Goal: Task Accomplishment & Management: Manage account settings

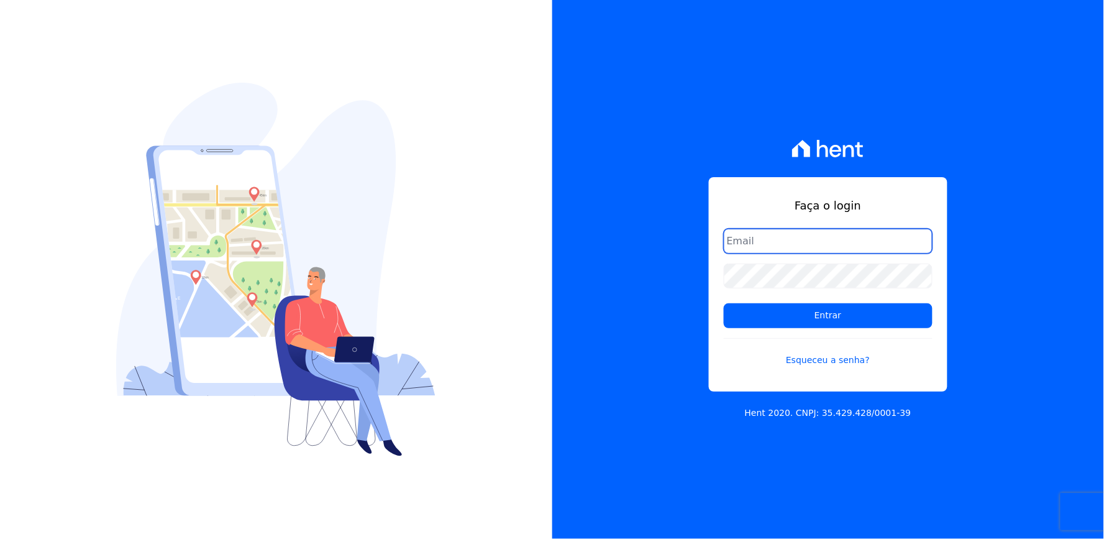
type input "[EMAIL_ADDRESS][DOMAIN_NAME]"
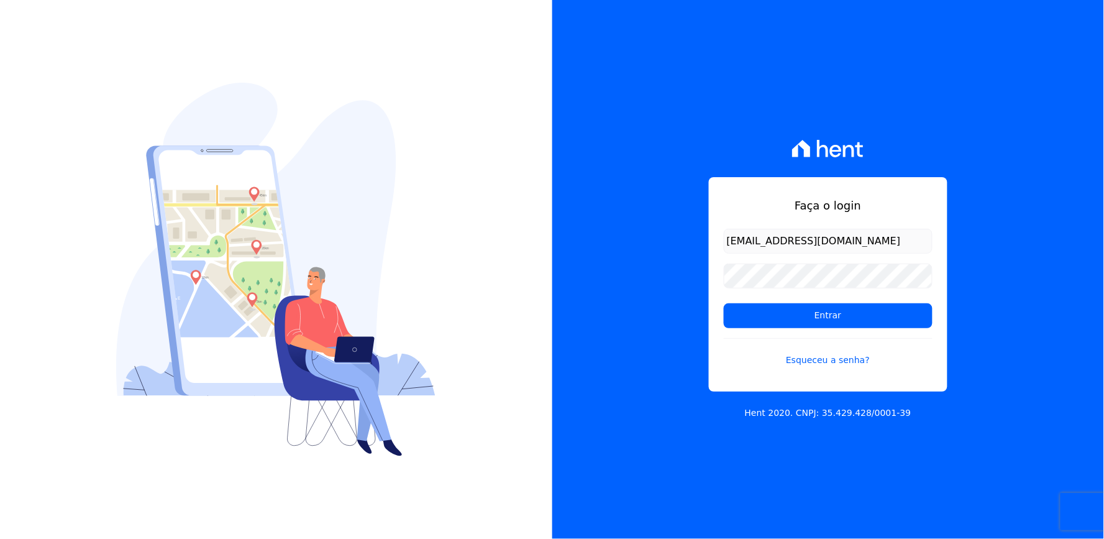
click at [1005, 278] on div "Faça o login thayna@graalengenharia.com.br Entrar Esqueceu a senha? Hent 2020. …" at bounding box center [829, 269] width 553 height 539
click at [839, 318] on input "Entrar" at bounding box center [828, 315] width 209 height 25
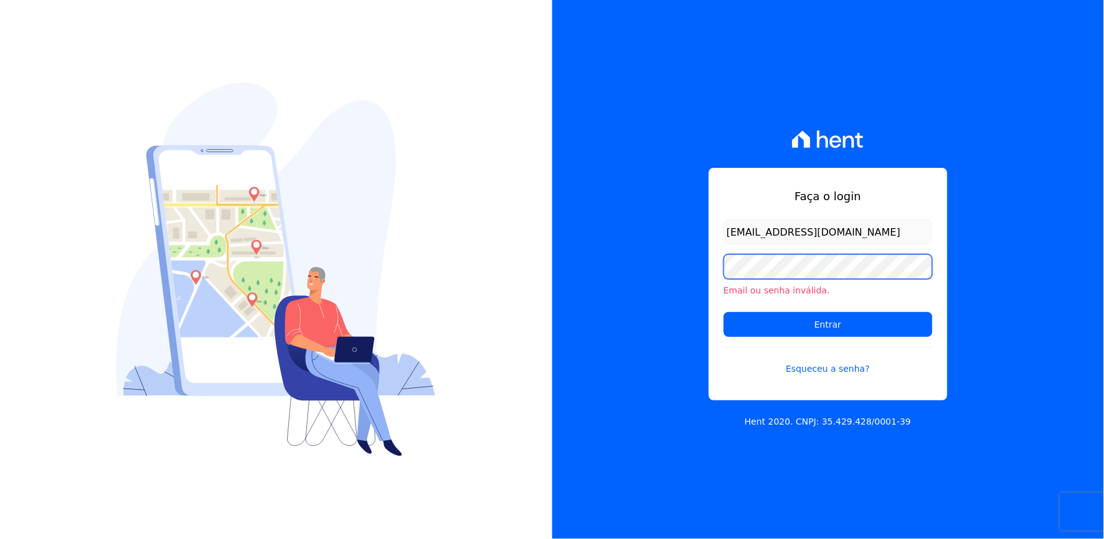
click at [669, 287] on div "Faça o login thayna@graalengenharia.com.br Email ou senha inválida. Entrar Esqu…" at bounding box center [829, 269] width 553 height 539
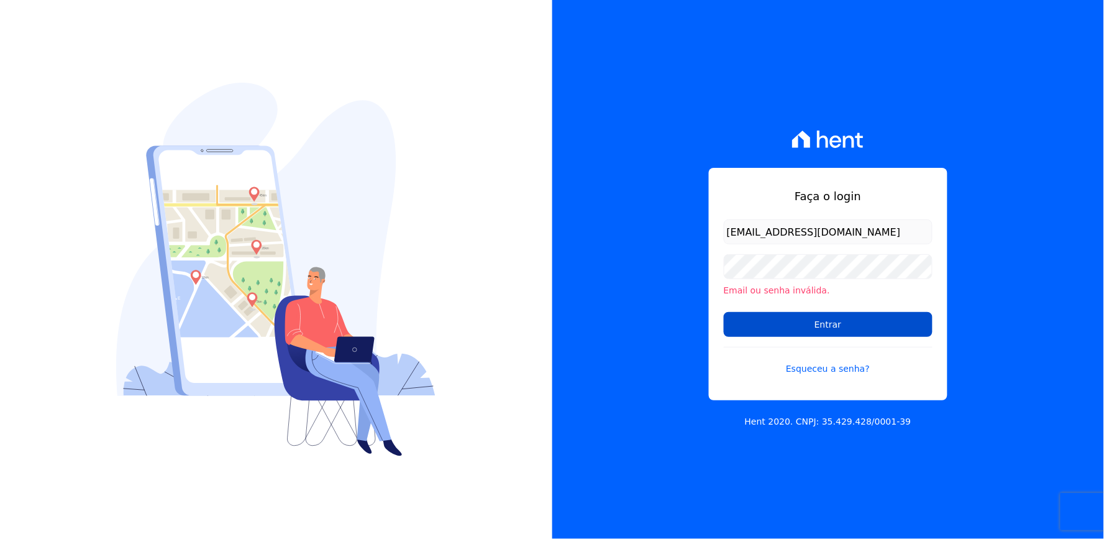
click at [757, 316] on input "Entrar" at bounding box center [828, 324] width 209 height 25
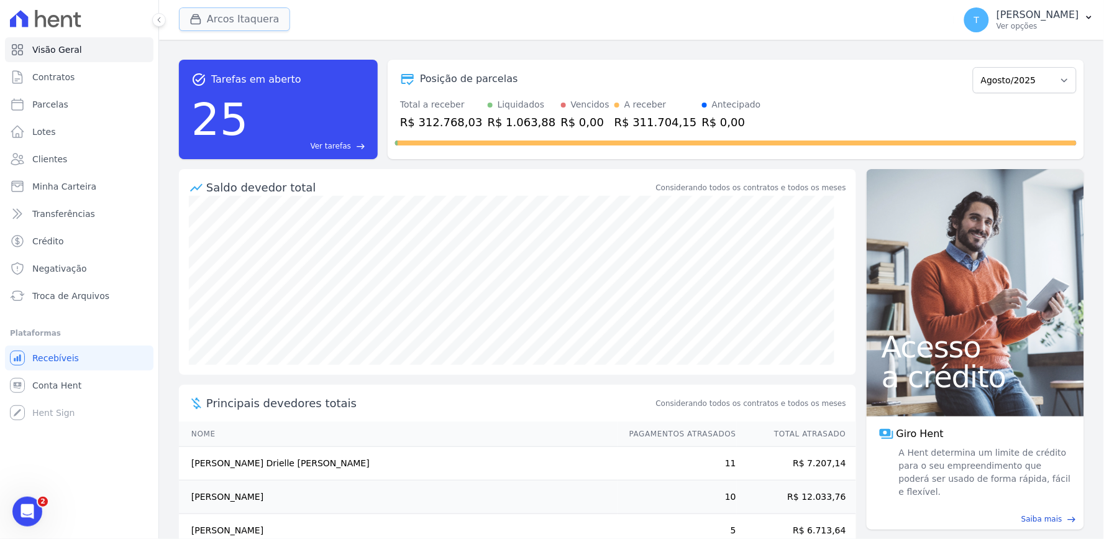
click at [266, 15] on button "Arcos Itaquera" at bounding box center [234, 19] width 111 height 24
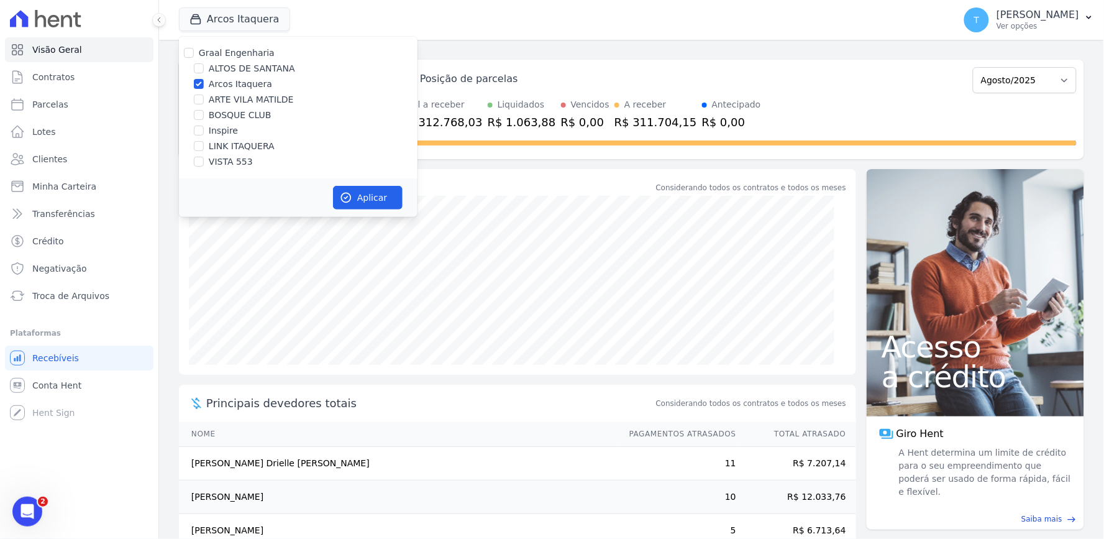
click at [234, 88] on label "Arcos Itaquera" at bounding box center [240, 84] width 63 height 13
click at [204, 88] on input "Arcos Itaquera" at bounding box center [199, 84] width 10 height 10
checkbox input "false"
click at [232, 114] on label "BOSQUE CLUB" at bounding box center [240, 115] width 63 height 13
click at [204, 114] on input "BOSQUE CLUB" at bounding box center [199, 115] width 10 height 10
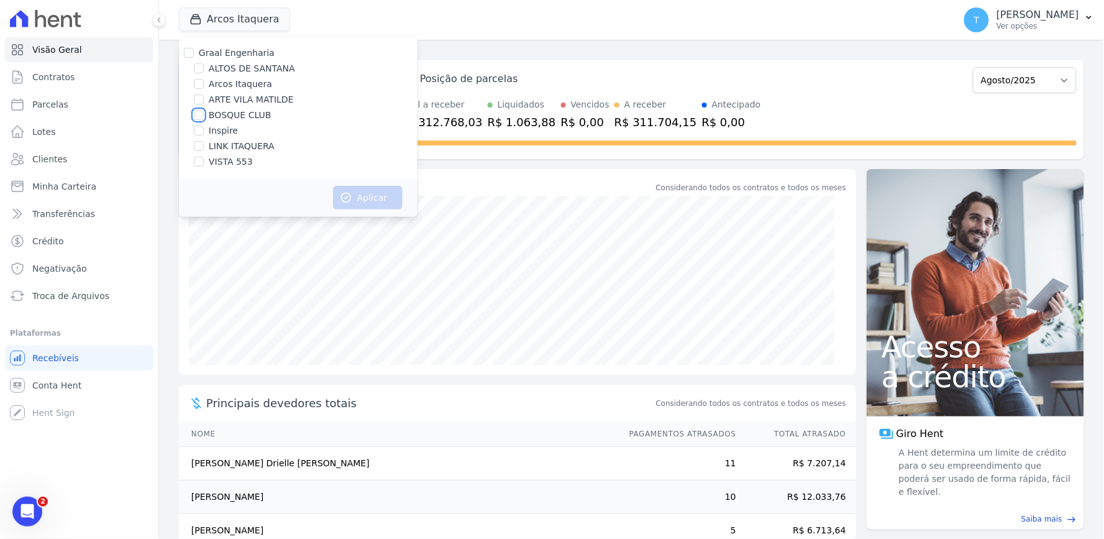
checkbox input "true"
click at [361, 196] on button "Aplicar" at bounding box center [368, 198] width 70 height 24
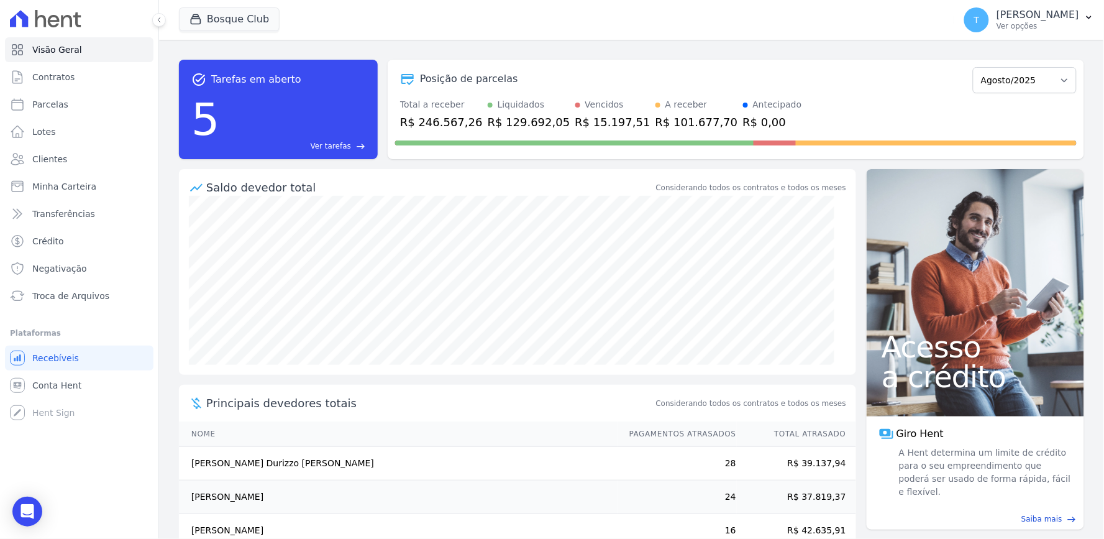
click at [934, 112] on div "Total a receber R$ 246.567,26 Liquidados R$ 129.692,05 Vencidos R$ 15.197,51 A …" at bounding box center [736, 114] width 682 height 32
click at [67, 189] on span "Minha Carteira" at bounding box center [64, 186] width 64 height 12
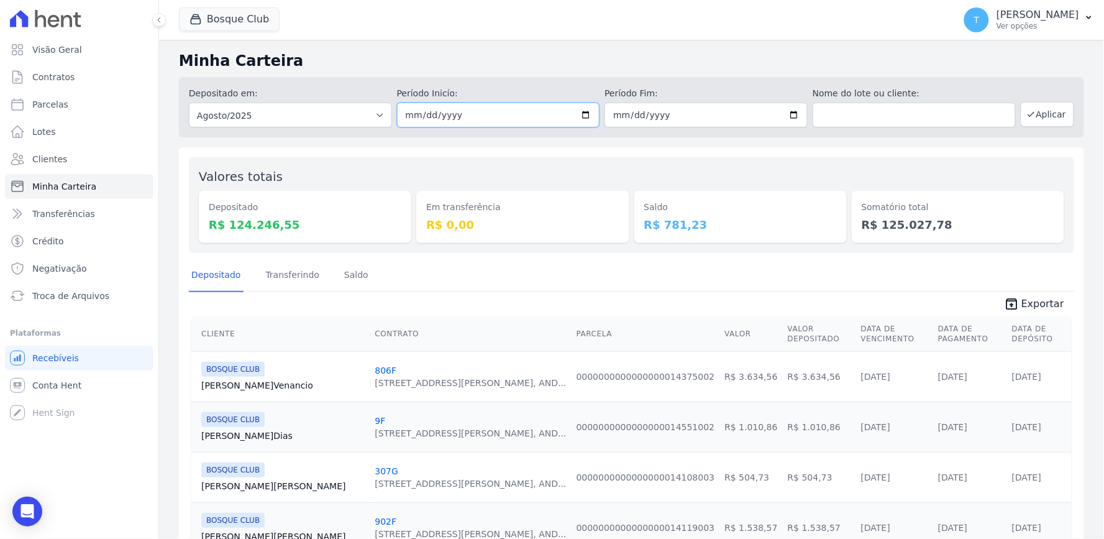
click at [576, 116] on input "2025-08-01" at bounding box center [498, 115] width 203 height 25
type input "[DATE]"
click at [787, 111] on input "2025-08-31" at bounding box center [706, 115] width 203 height 25
type input "[DATE]"
click at [1040, 113] on button "Aplicar" at bounding box center [1047, 114] width 53 height 25
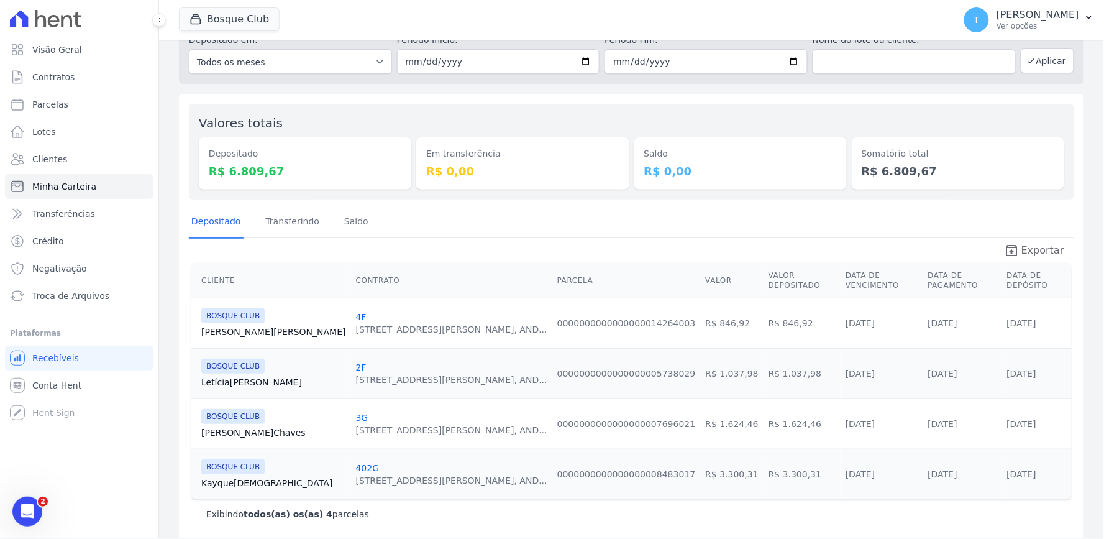
click at [1004, 252] on icon "unarchive" at bounding box center [1011, 250] width 15 height 15
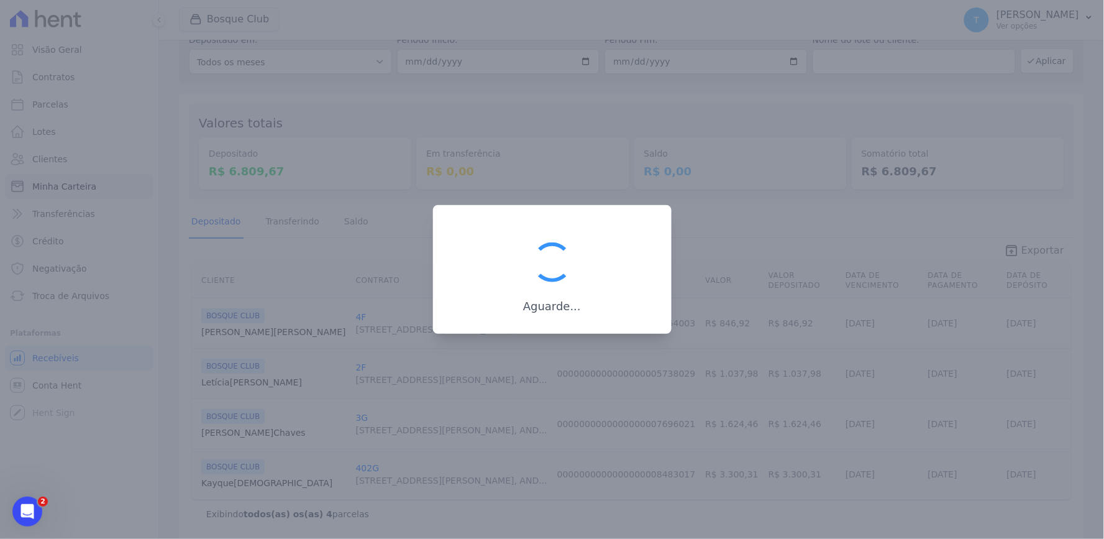
click at [999, 252] on div at bounding box center [552, 269] width 1104 height 539
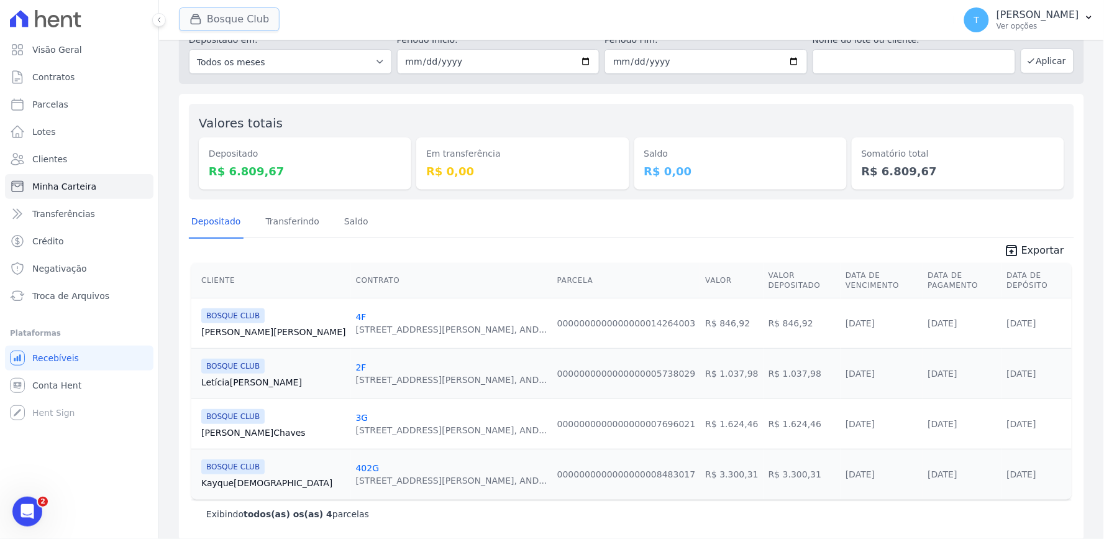
click at [231, 21] on button "Bosque Club" at bounding box center [229, 19] width 101 height 24
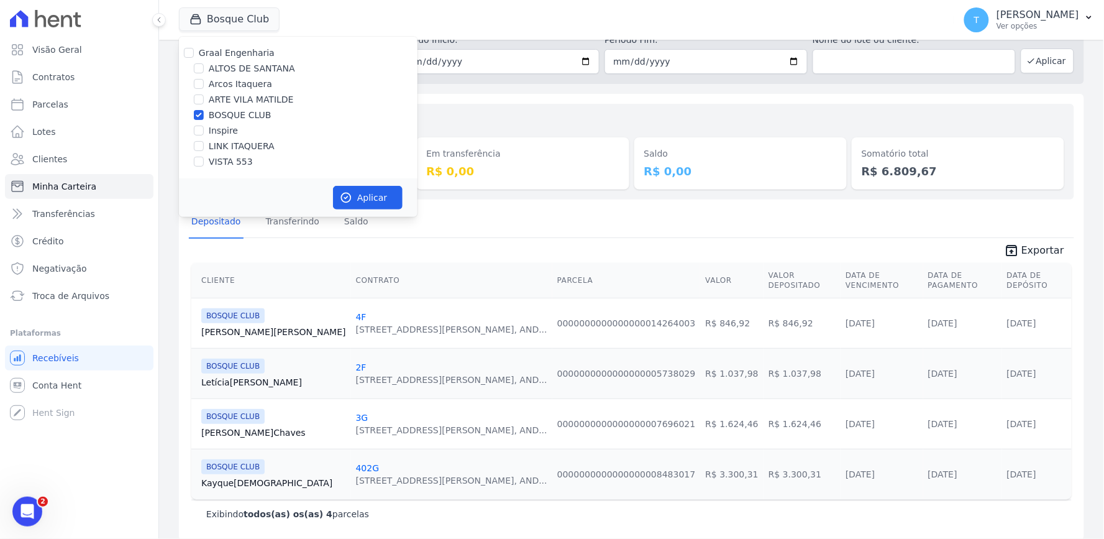
click at [224, 114] on label "BOSQUE CLUB" at bounding box center [240, 115] width 63 height 13
click at [204, 114] on input "BOSQUE CLUB" at bounding box center [199, 115] width 10 height 10
checkbox input "false"
click at [237, 70] on label "ALTOS DE SANTANA" at bounding box center [252, 68] width 86 height 13
click at [204, 70] on input "ALTOS DE SANTANA" at bounding box center [199, 68] width 10 height 10
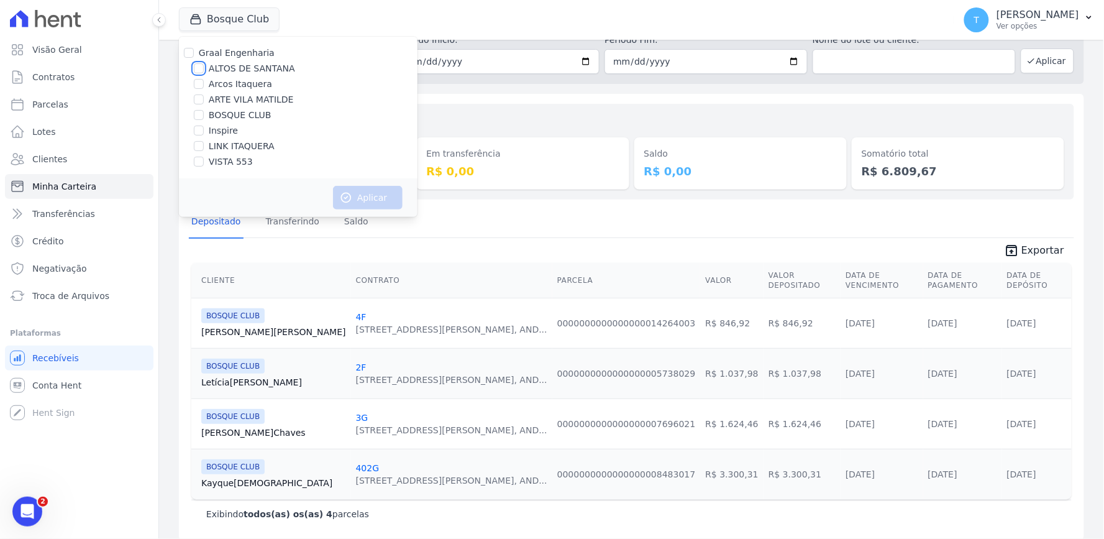
checkbox input "true"
click at [346, 186] on button "Aplicar" at bounding box center [368, 198] width 70 height 24
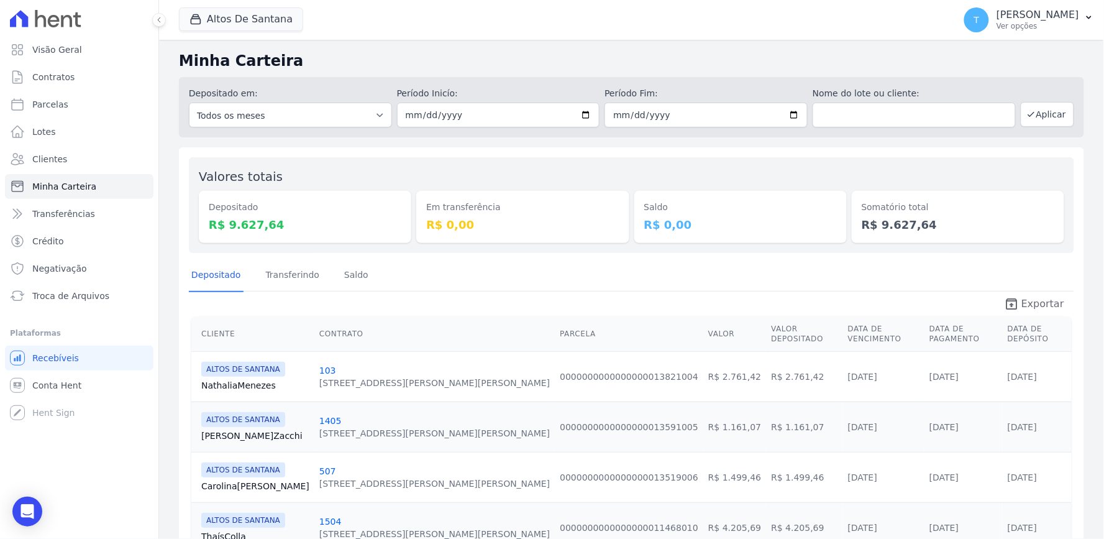
click at [1032, 305] on span "Exportar" at bounding box center [1043, 303] width 43 height 15
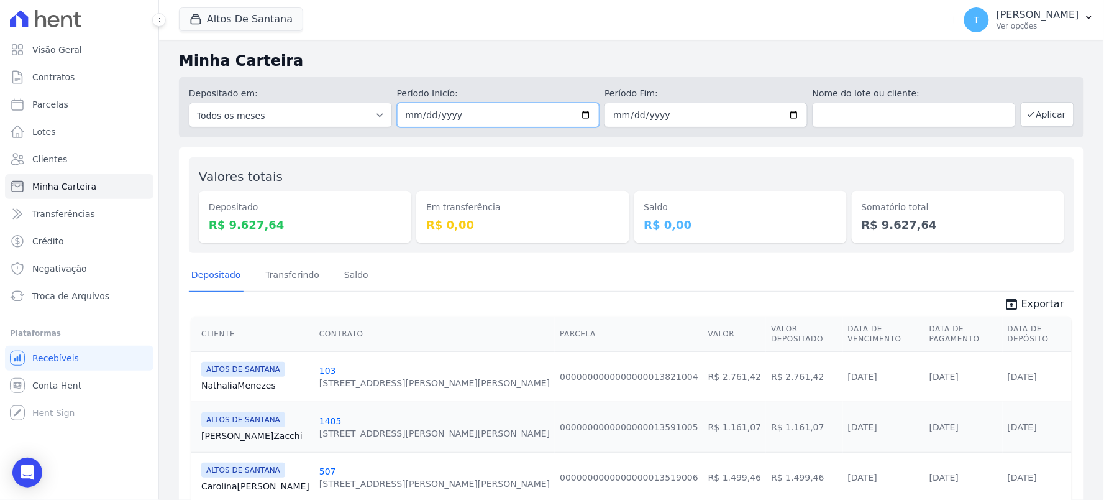
click at [575, 116] on input "[DATE]" at bounding box center [498, 115] width 203 height 25
click at [576, 109] on input "[DATE]" at bounding box center [498, 115] width 203 height 25
type input "2025-08-22"
click at [786, 113] on input "[DATE]" at bounding box center [706, 115] width 203 height 25
type input "2025-08-22"
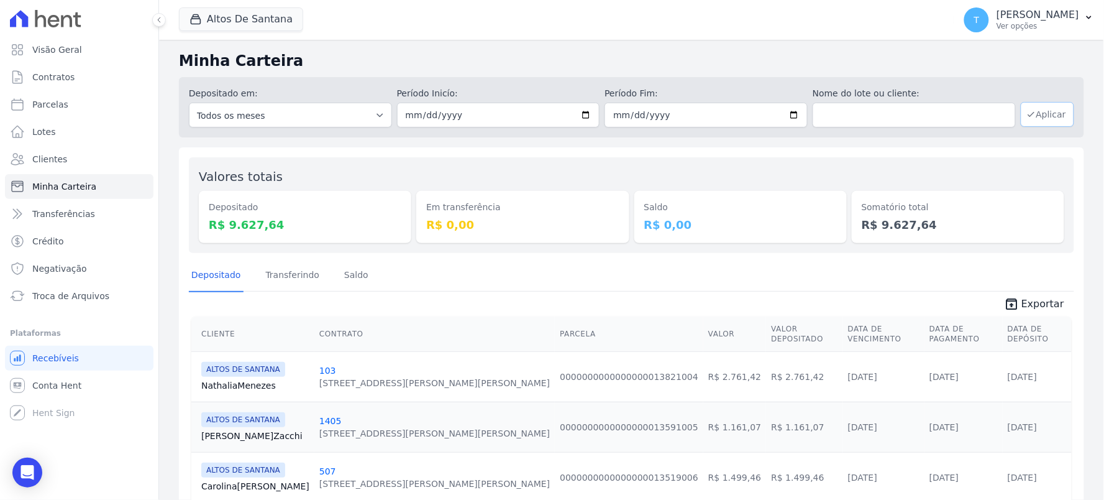
click at [1035, 115] on button "Aplicar" at bounding box center [1047, 114] width 53 height 25
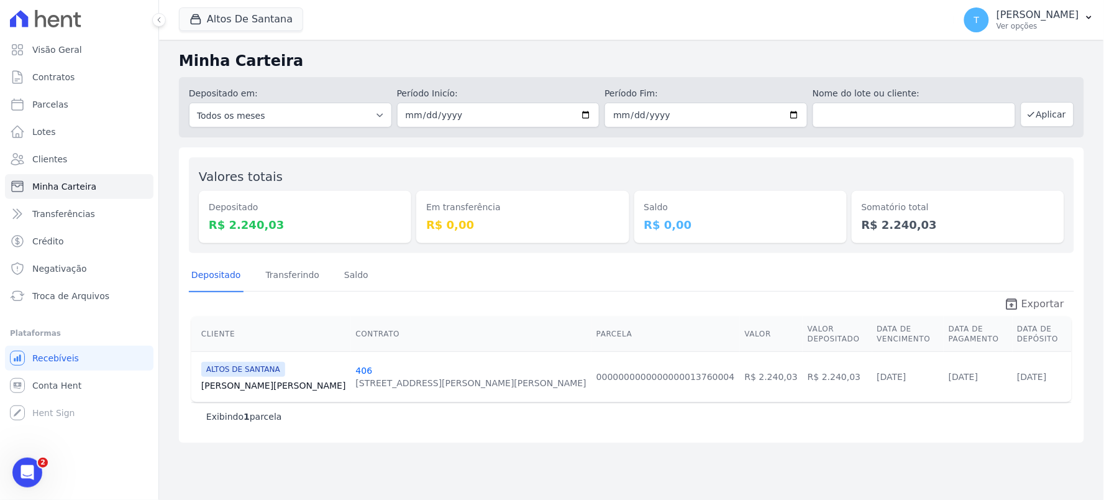
click at [1042, 303] on span "Exportar" at bounding box center [1043, 303] width 43 height 15
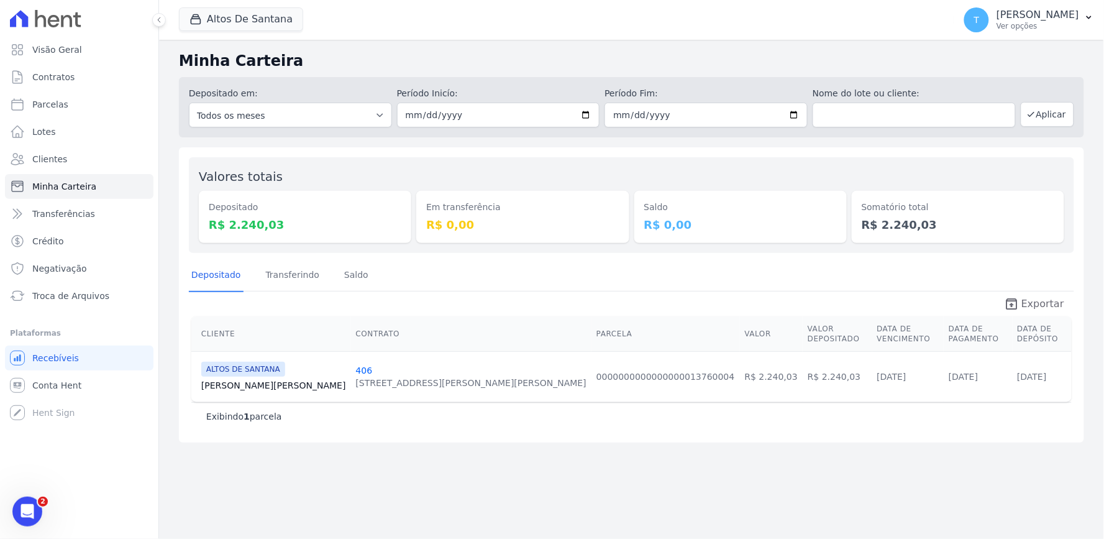
click at [1039, 307] on span "Exportar" at bounding box center [1043, 303] width 43 height 15
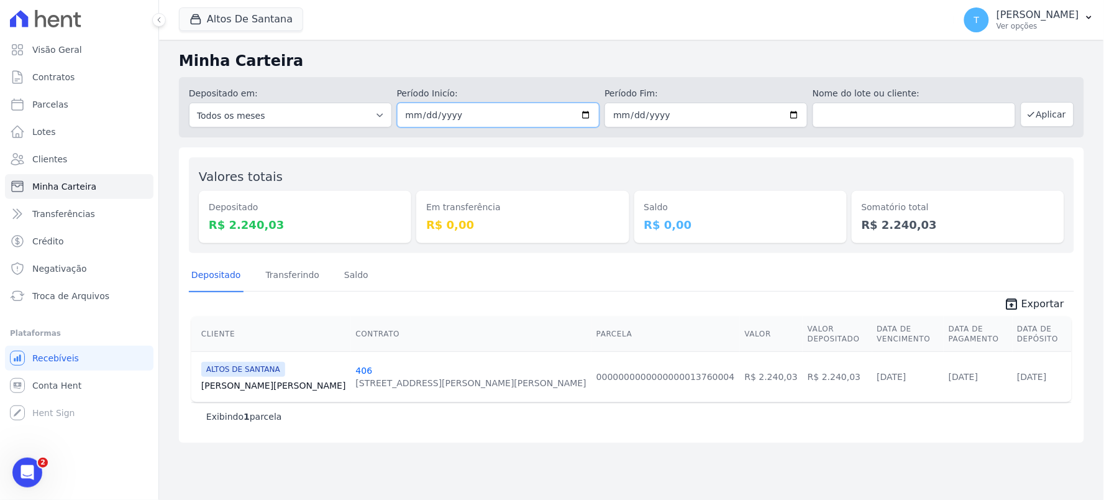
click at [594, 107] on input "[DATE]" at bounding box center [498, 115] width 203 height 25
click at [803, 114] on input "[DATE]" at bounding box center [706, 115] width 203 height 25
click at [793, 115] on input "[DATE]" at bounding box center [706, 115] width 203 height 25
click at [797, 126] on input "[DATE]" at bounding box center [706, 115] width 203 height 25
click at [799, 114] on input "[DATE]" at bounding box center [706, 115] width 203 height 25
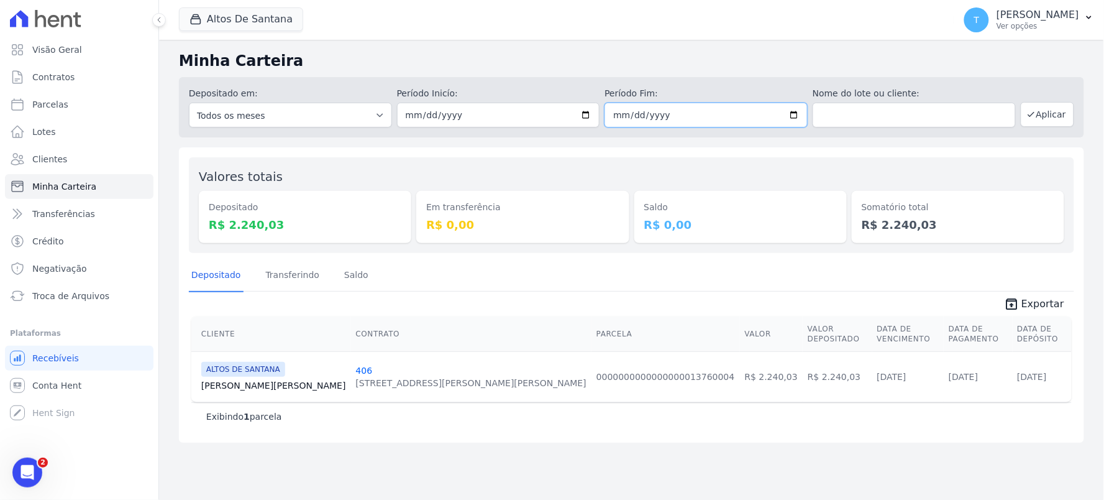
type input "[DATE]"
click at [1051, 112] on button "Aplicar" at bounding box center [1047, 114] width 53 height 25
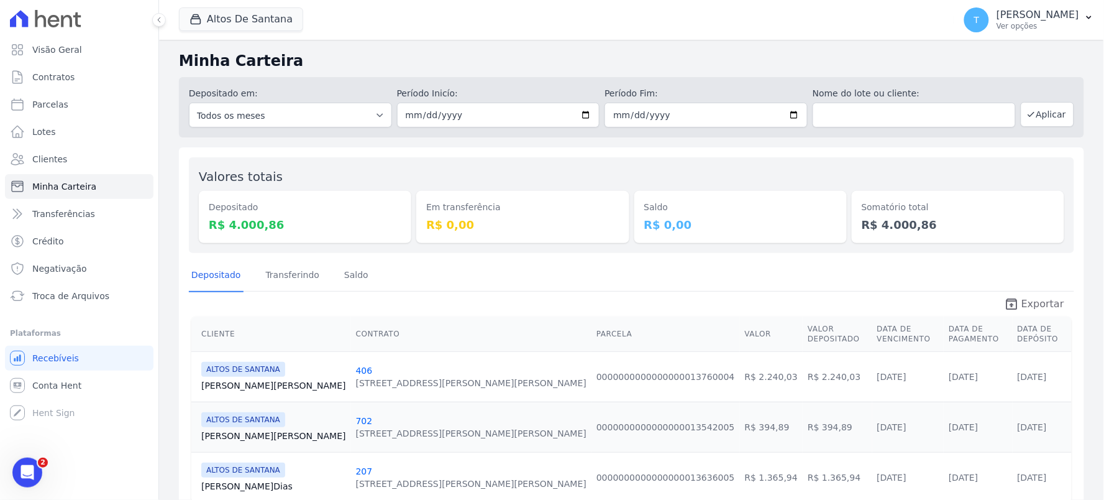
click at [1027, 306] on span "Exportar" at bounding box center [1043, 303] width 43 height 15
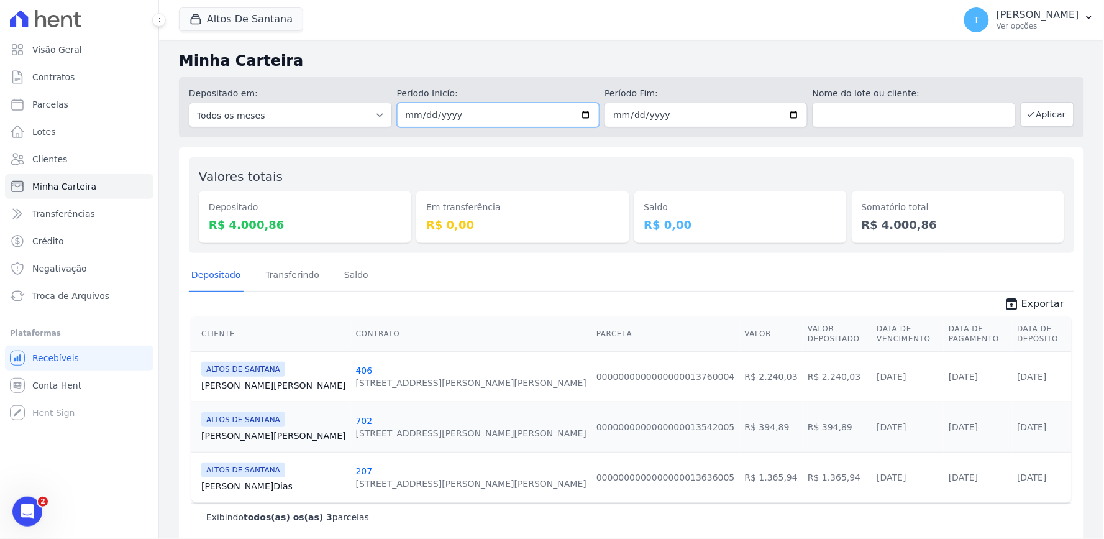
click at [579, 111] on input "2025-08-22" at bounding box center [498, 115] width 203 height 25
click at [603, 168] on div "Em transferência R$ 0,00" at bounding box center [522, 205] width 213 height 76
click at [577, 116] on input "2025-08-22" at bounding box center [498, 115] width 203 height 25
type input "[DATE]"
click at [1035, 116] on button "Aplicar" at bounding box center [1047, 114] width 53 height 25
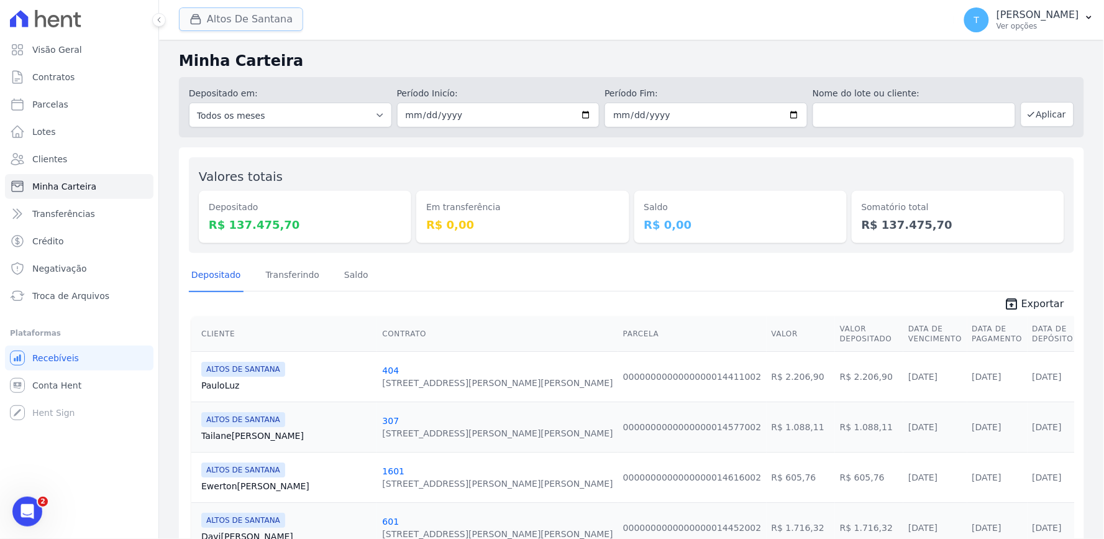
click at [259, 25] on button "Altos De Santana" at bounding box center [241, 19] width 124 height 24
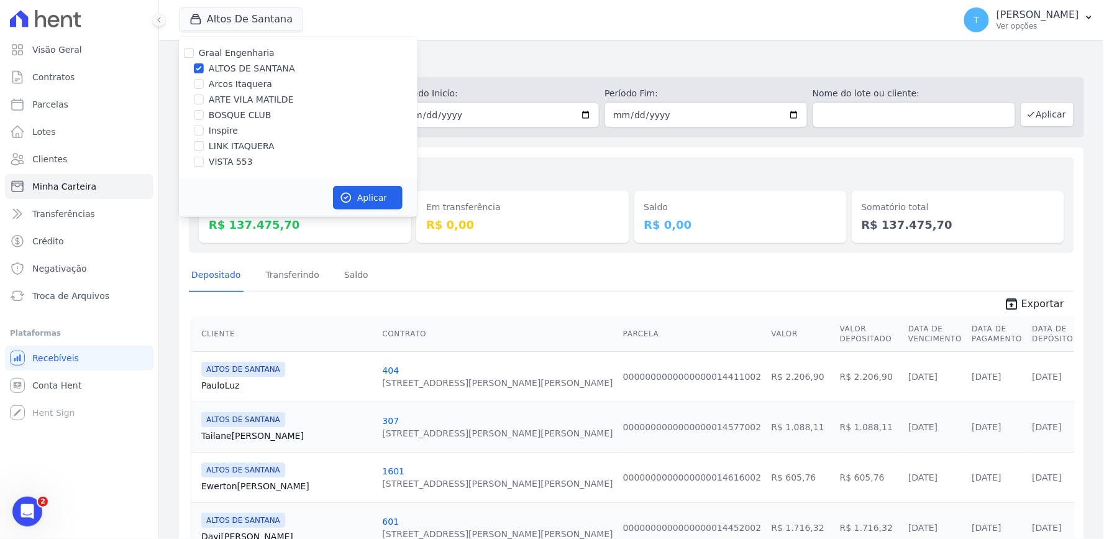
click at [230, 70] on label "ALTOS DE SANTANA" at bounding box center [252, 68] width 86 height 13
click at [204, 70] on input "ALTOS DE SANTANA" at bounding box center [199, 68] width 10 height 10
checkbox input "false"
click at [234, 104] on label "ARTE VILA MATILDE" at bounding box center [251, 99] width 85 height 13
click at [204, 104] on input "ARTE VILA MATILDE" at bounding box center [199, 99] width 10 height 10
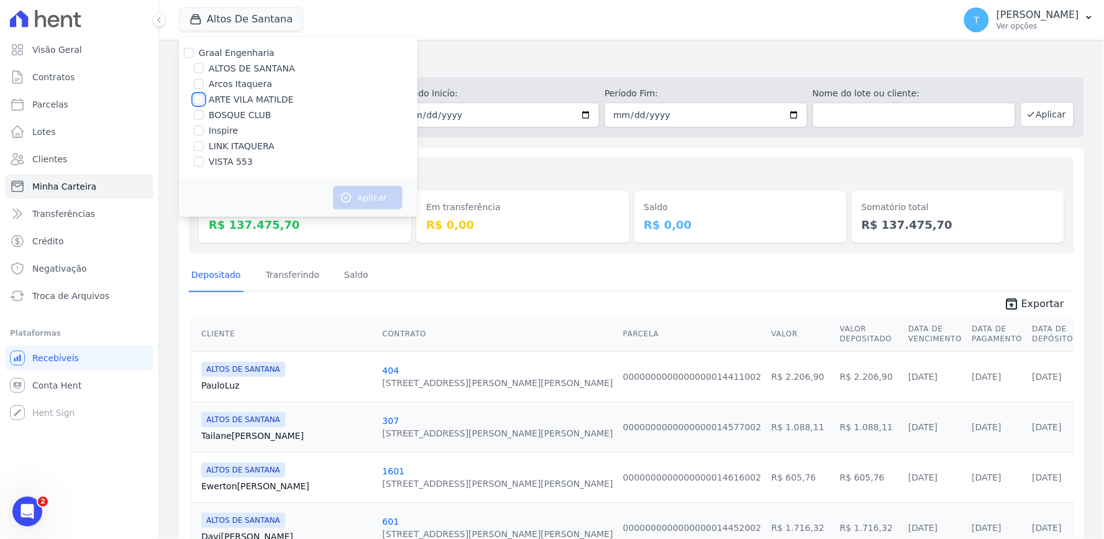
checkbox input "true"
click at [349, 201] on icon "button" at bounding box center [346, 197] width 12 height 12
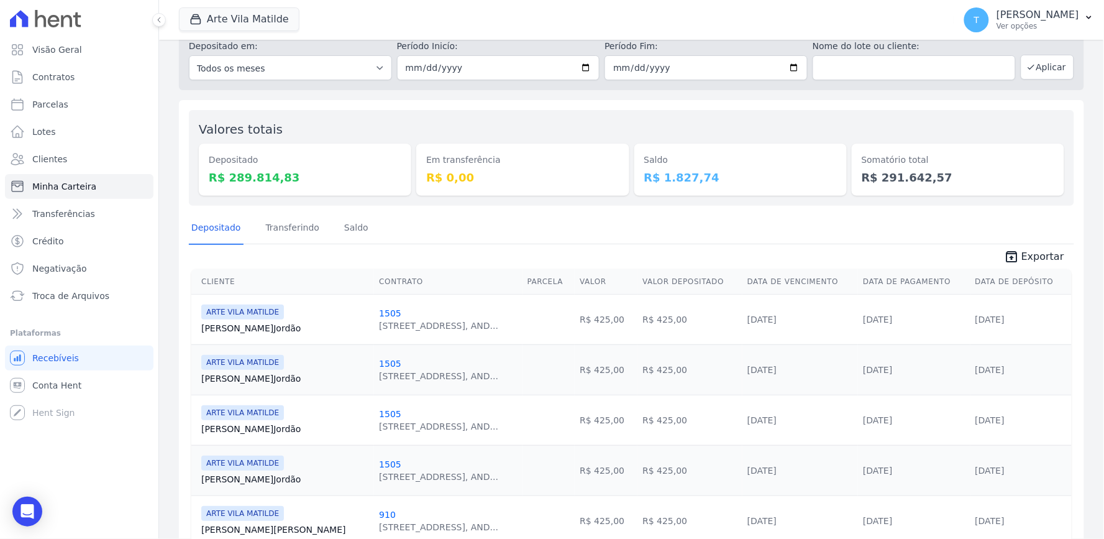
scroll to position [69, 0]
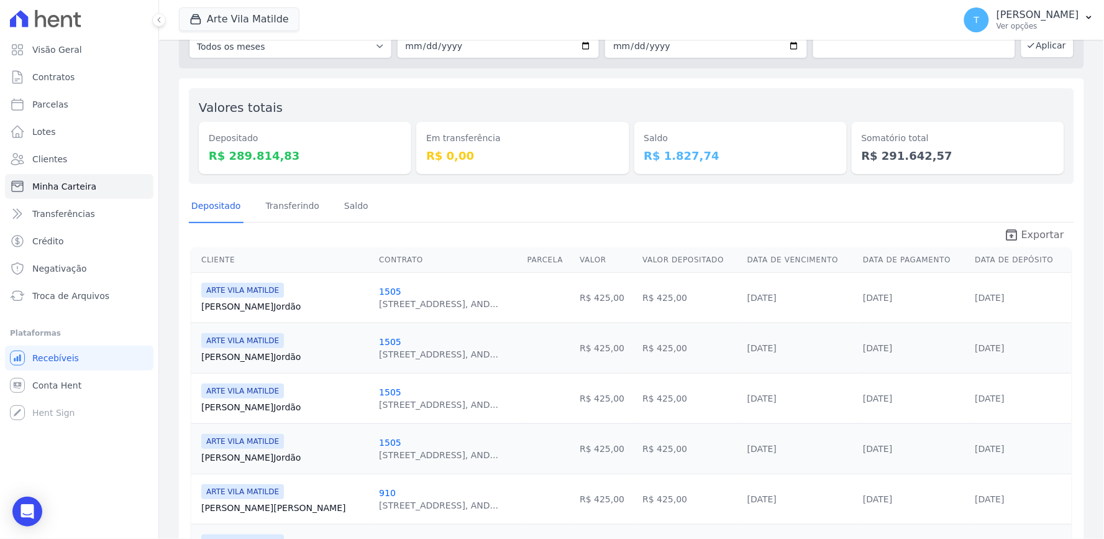
click at [1016, 236] on link "unarchive Exportar" at bounding box center [1034, 235] width 80 height 17
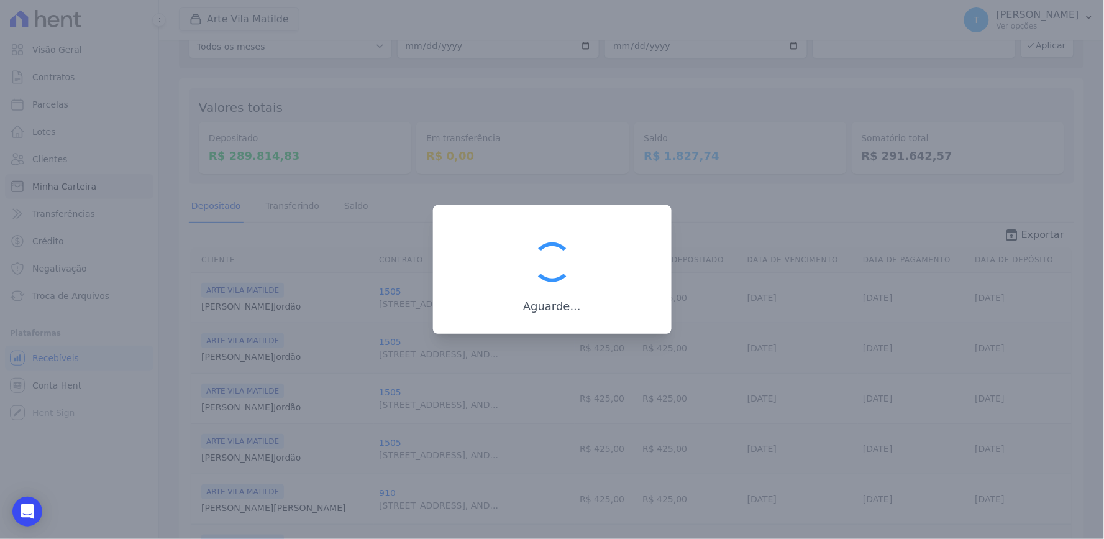
click at [617, 457] on div at bounding box center [552, 269] width 1104 height 539
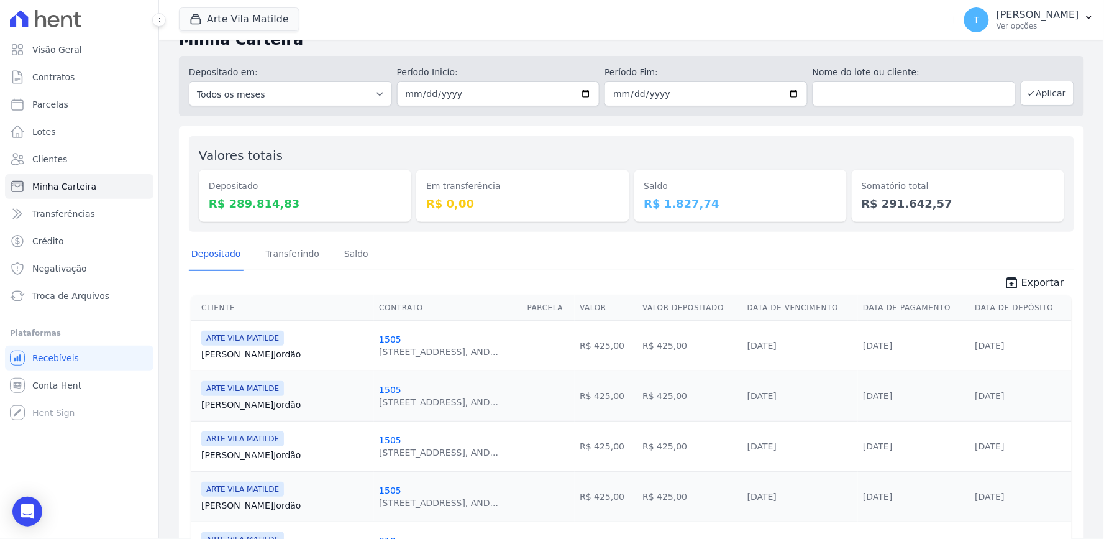
scroll to position [0, 0]
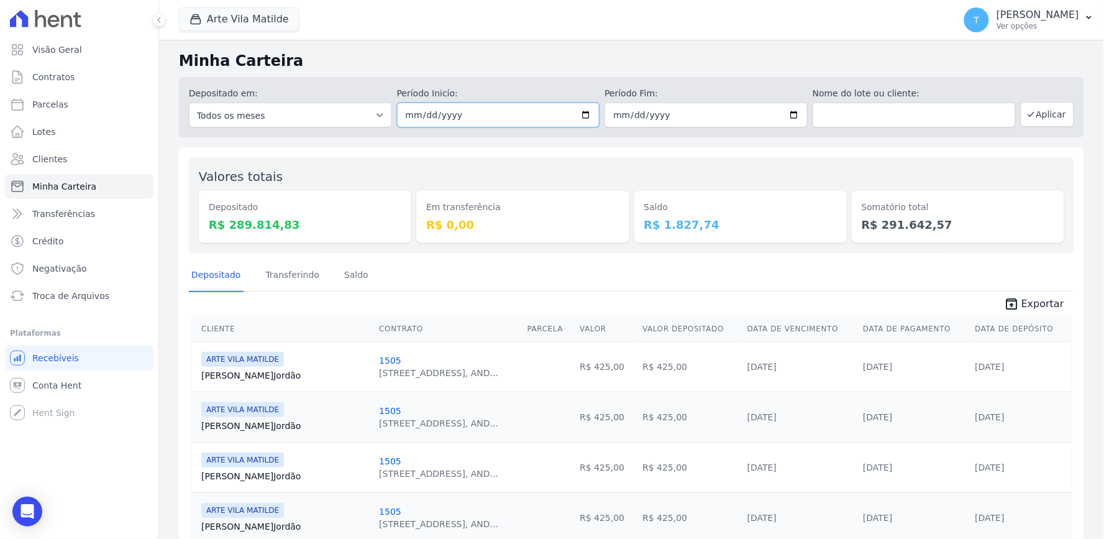
click at [581, 116] on input "2025-08-01" at bounding box center [498, 115] width 203 height 25
type input "[DATE]"
drag, startPoint x: 806, startPoint y: 112, endPoint x: 798, endPoint y: 111, distance: 7.6
click at [804, 111] on div "Depositado em: Todos os meses Abril/2020 Maio/2020 Junho/2020 Julho/2020 Agosto…" at bounding box center [632, 107] width 906 height 60
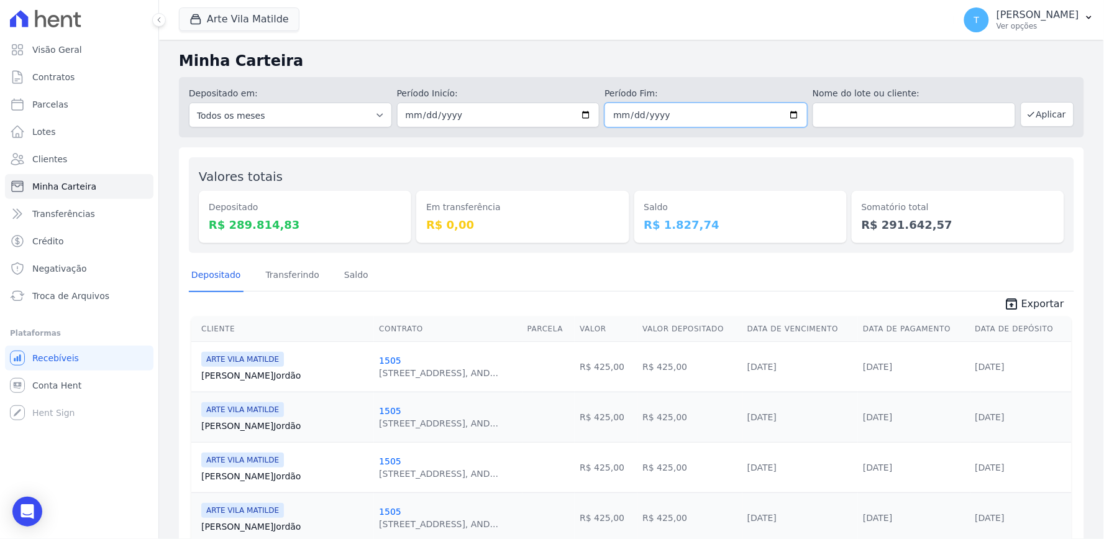
click at [784, 114] on input "[DATE]" at bounding box center [706, 115] width 203 height 25
type input "[DATE]"
click at [1038, 111] on button "Aplicar" at bounding box center [1047, 114] width 53 height 25
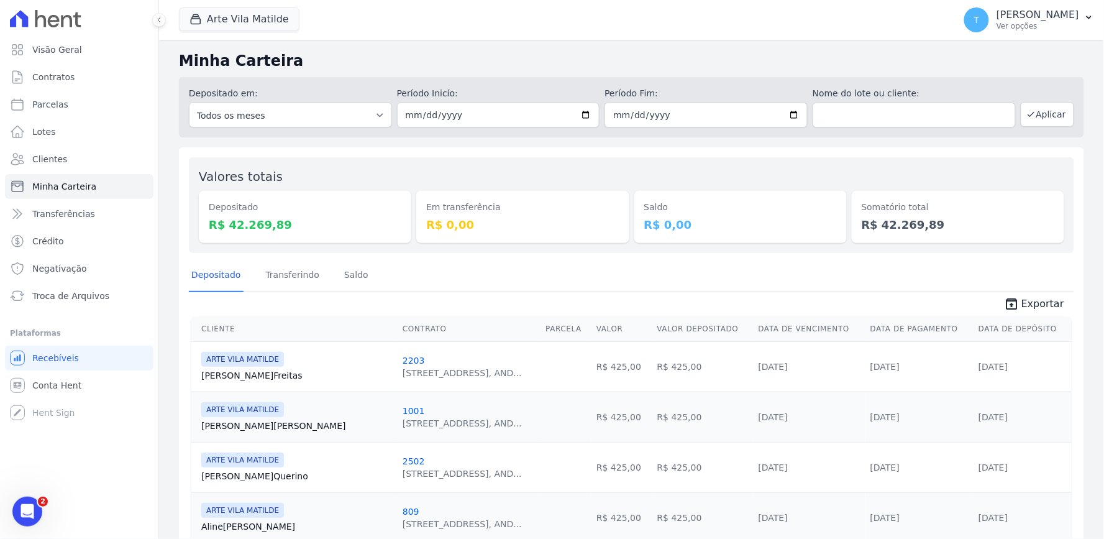
scroll to position [69, 0]
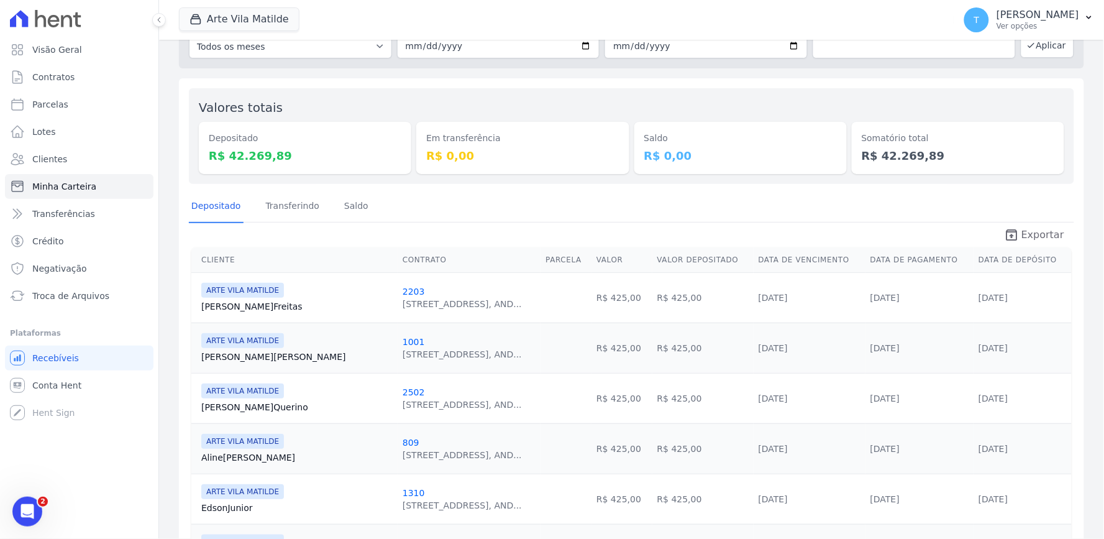
click at [1022, 228] on span "Exportar" at bounding box center [1043, 234] width 43 height 15
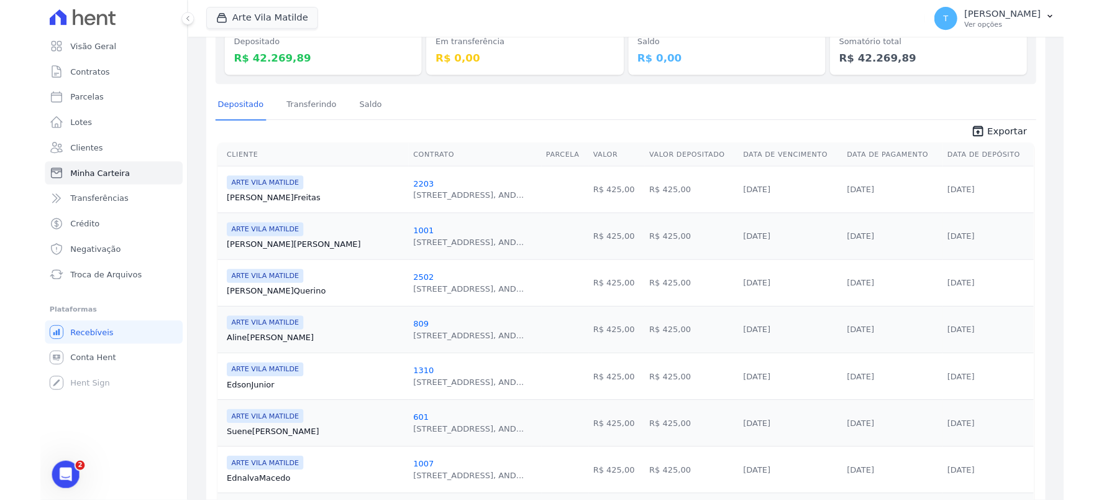
scroll to position [0, 0]
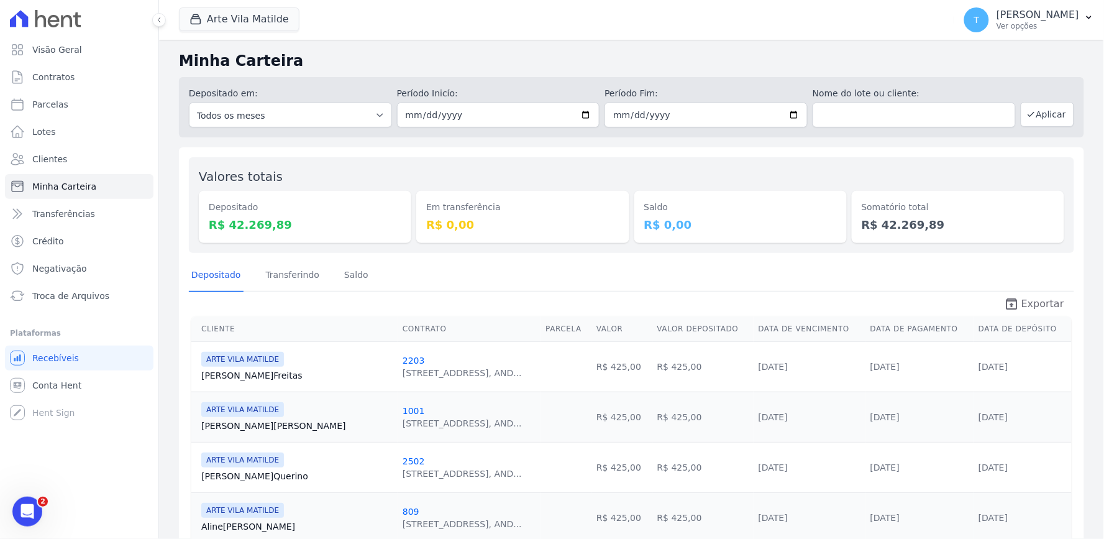
click at [1026, 308] on span "Exportar" at bounding box center [1043, 303] width 43 height 15
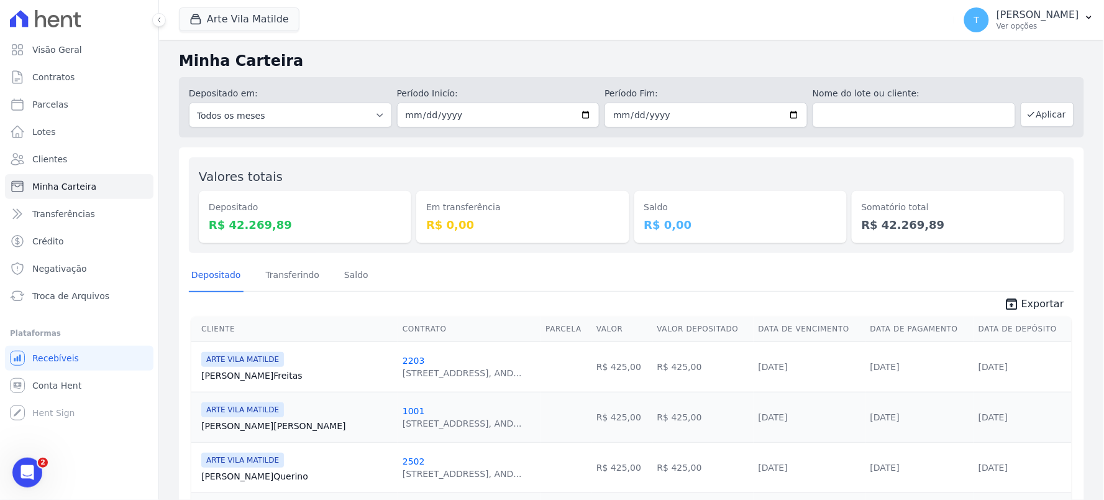
click at [909, 283] on div "Depositado Transferindo Saldo" at bounding box center [632, 275] width 886 height 30
click at [574, 113] on input "[DATE]" at bounding box center [498, 115] width 203 height 25
click at [584, 117] on input "[DATE]" at bounding box center [498, 115] width 203 height 25
type input "[DATE]"
click at [787, 103] on input "[DATE]" at bounding box center [706, 115] width 203 height 25
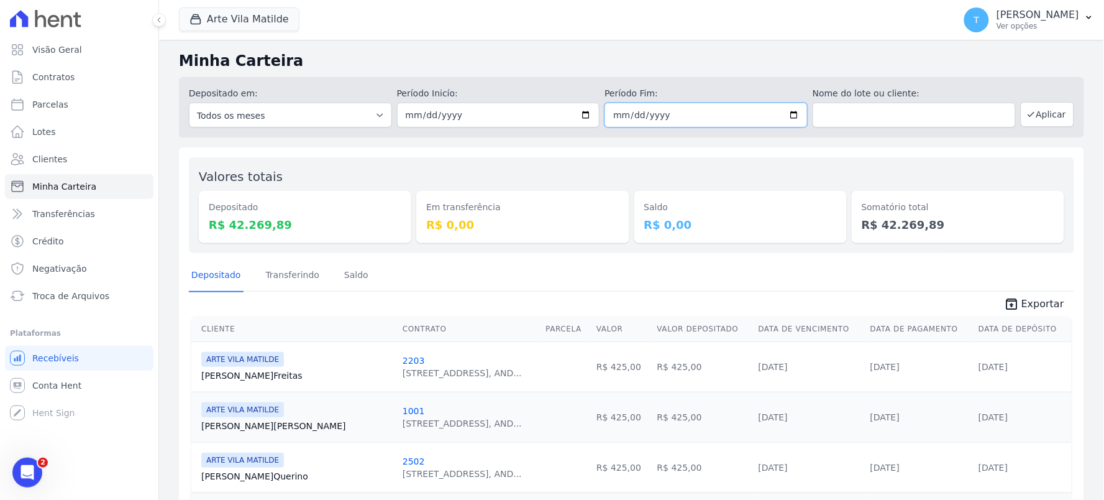
click at [786, 119] on input "[DATE]" at bounding box center [706, 115] width 203 height 25
type input "[DATE]"
click at [1034, 108] on button "Aplicar" at bounding box center [1047, 114] width 53 height 25
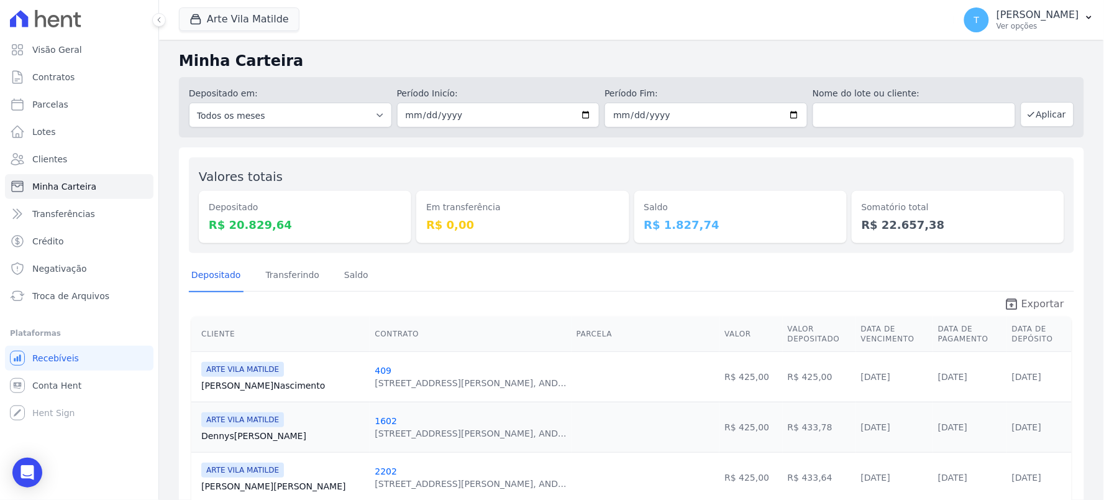
click at [1032, 299] on span "Exportar" at bounding box center [1043, 303] width 43 height 15
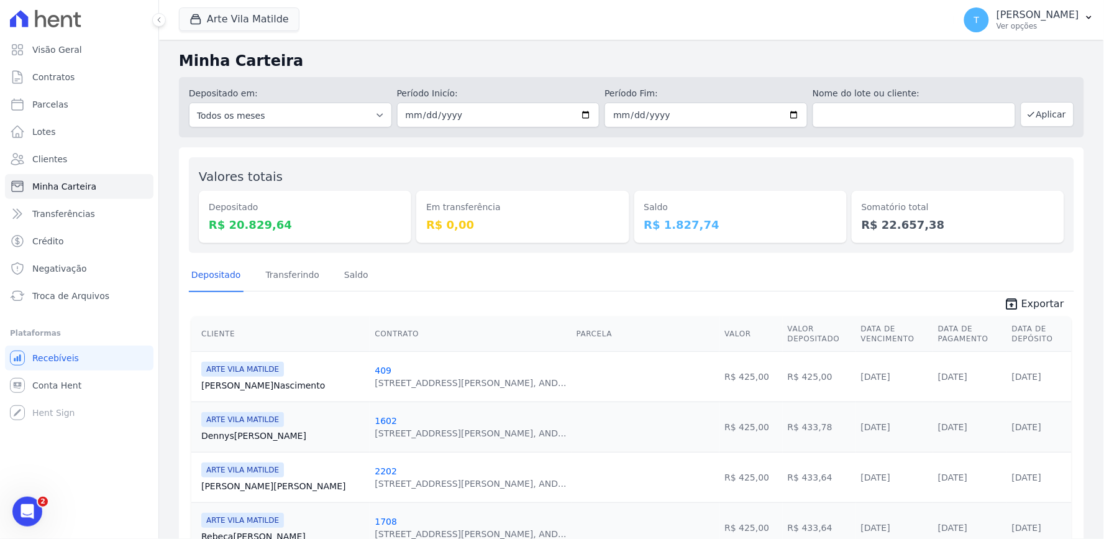
drag, startPoint x: 258, startPoint y: 32, endPoint x: 246, endPoint y: 44, distance: 16.7
click at [258, 31] on span "Arte Vila Matilde" at bounding box center [239, 19] width 121 height 25
click at [228, 25] on button "Arte Vila Matilde" at bounding box center [239, 19] width 121 height 24
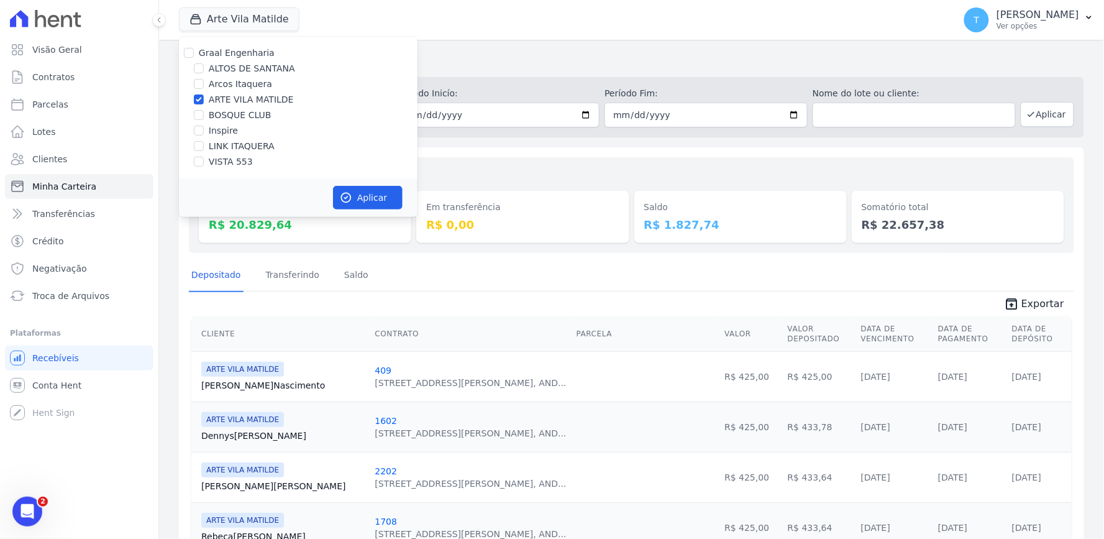
click at [220, 108] on div "Graal Engenharia [GEOGRAPHIC_DATA][PERSON_NAME] Itaquera ARTE [GEOGRAPHIC_DATA]…" at bounding box center [298, 108] width 239 height 142
drag, startPoint x: 241, startPoint y: 107, endPoint x: 239, endPoint y: 114, distance: 7.1
click at [241, 106] on div "Graal Engenharia [GEOGRAPHIC_DATA][PERSON_NAME] Itaquera ARTE [GEOGRAPHIC_DATA]…" at bounding box center [298, 108] width 239 height 142
click at [239, 116] on label "BOSQUE CLUB" at bounding box center [240, 115] width 63 height 13
click at [204, 116] on input "BOSQUE CLUB" at bounding box center [199, 115] width 10 height 10
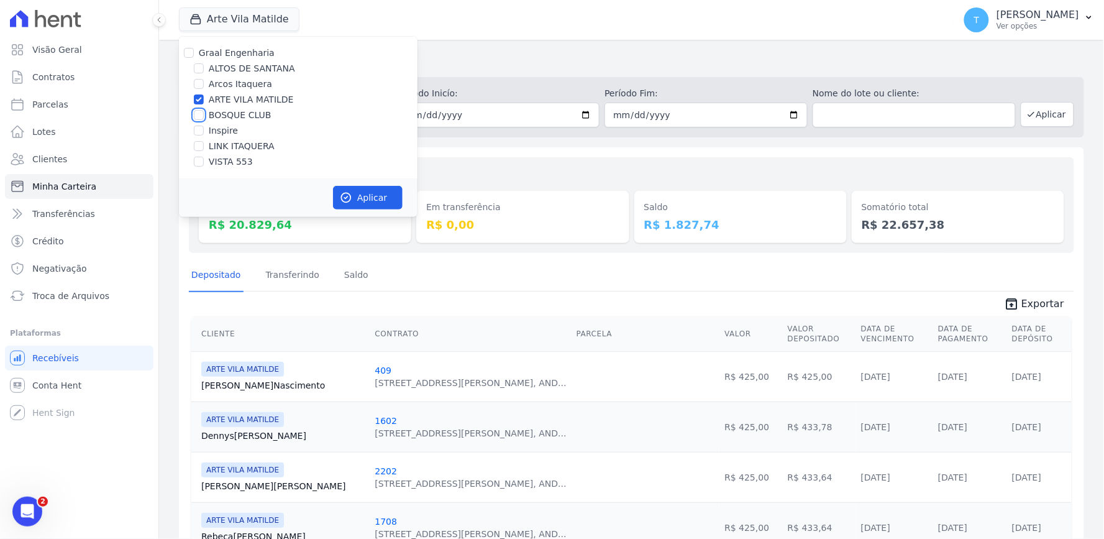
checkbox input "true"
click at [252, 102] on label "ARTE VILA MATILDE" at bounding box center [251, 99] width 85 height 13
click at [204, 102] on input "ARTE VILA MATILDE" at bounding box center [199, 99] width 10 height 10
checkbox input "false"
click at [358, 188] on button "Aplicar" at bounding box center [368, 198] width 70 height 24
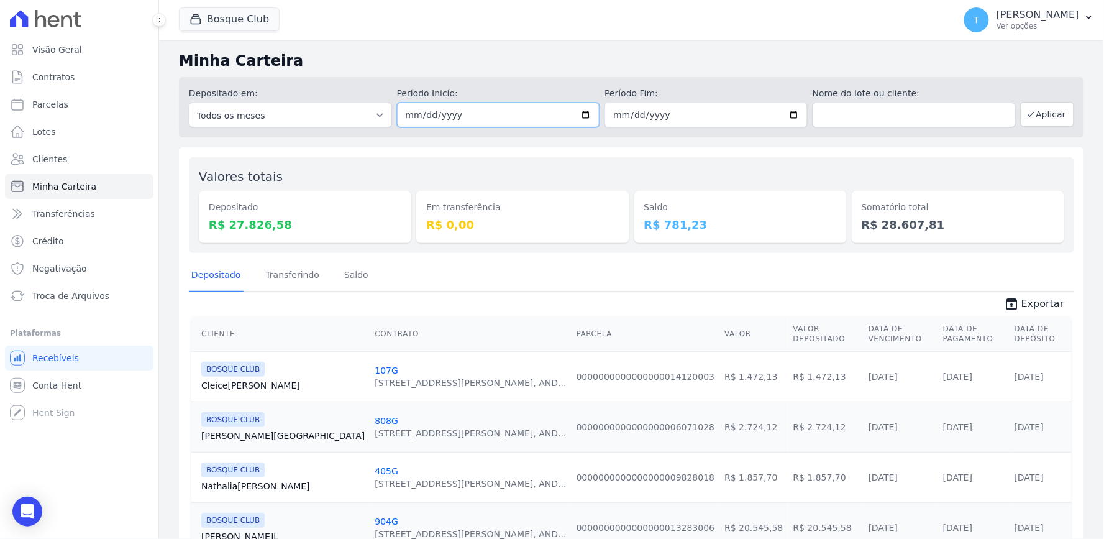
click at [586, 114] on input "[DATE]" at bounding box center [498, 115] width 203 height 25
type input "[DATE]"
click at [791, 112] on input "[DATE]" at bounding box center [706, 115] width 203 height 25
type input "[DATE]"
click at [1032, 117] on button "Aplicar" at bounding box center [1047, 114] width 53 height 25
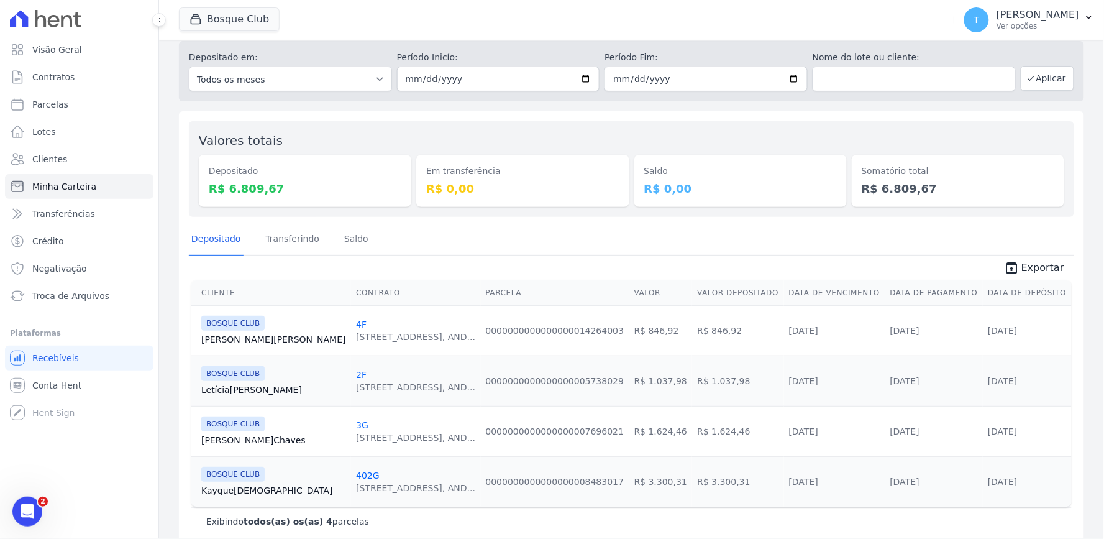
scroll to position [53, 0]
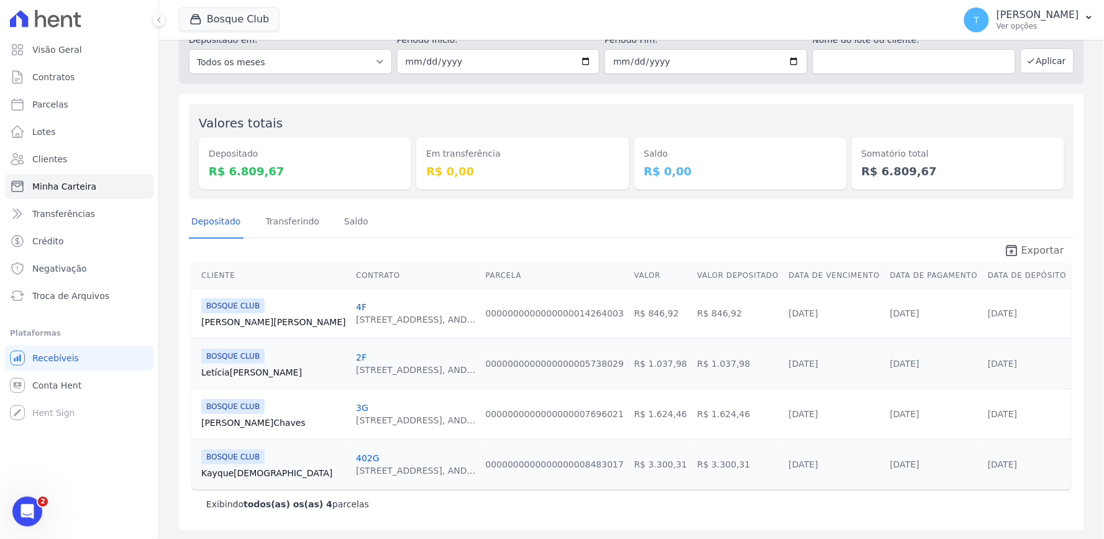
click at [1016, 251] on link "unarchive Exportar" at bounding box center [1034, 251] width 80 height 17
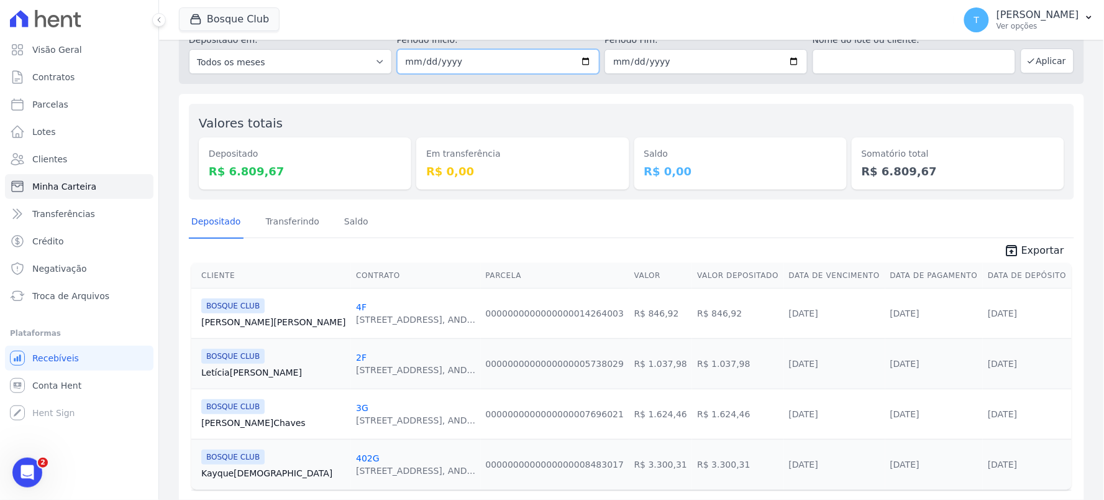
click at [579, 53] on input "[DATE]" at bounding box center [498, 61] width 203 height 25
click at [579, 59] on input "[DATE]" at bounding box center [498, 61] width 203 height 25
type input "[DATE]"
click at [784, 53] on input "2025-08-21" at bounding box center [706, 61] width 203 height 25
click at [789, 58] on input "2025-08-21" at bounding box center [706, 61] width 203 height 25
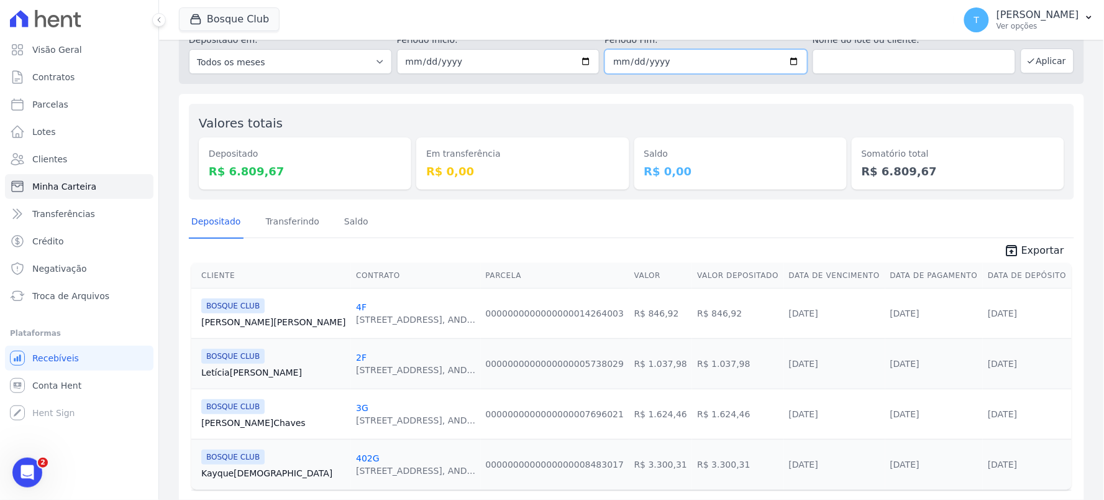
type input "[DATE]"
click at [908, 106] on div "Valores totais Depositado R$ 6.809,67 Em transferência R$ 0,00 Saldo R$ 0,00 So…" at bounding box center [632, 152] width 886 height 96
click at [1030, 62] on button "Aplicar" at bounding box center [1047, 60] width 53 height 25
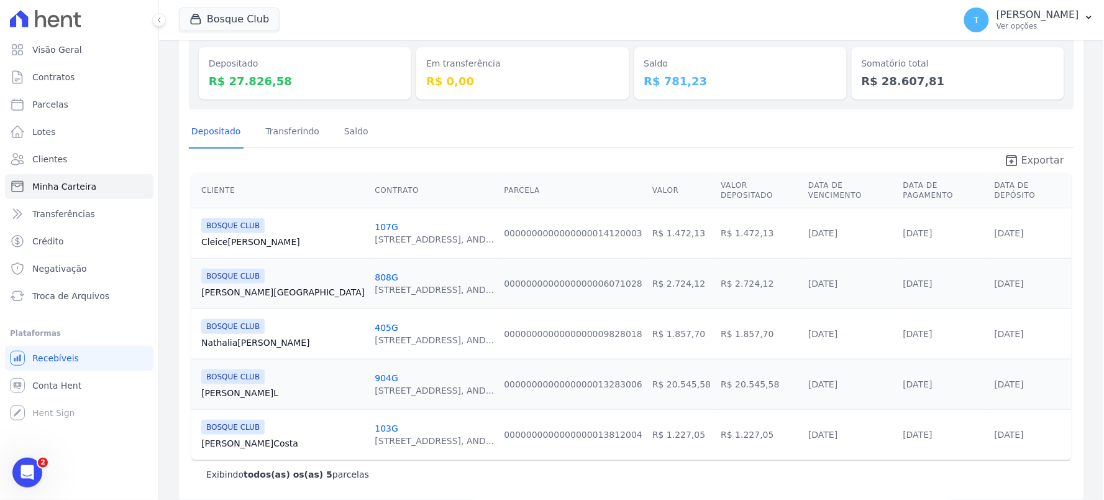
click at [1022, 160] on span "Exportar" at bounding box center [1043, 160] width 43 height 15
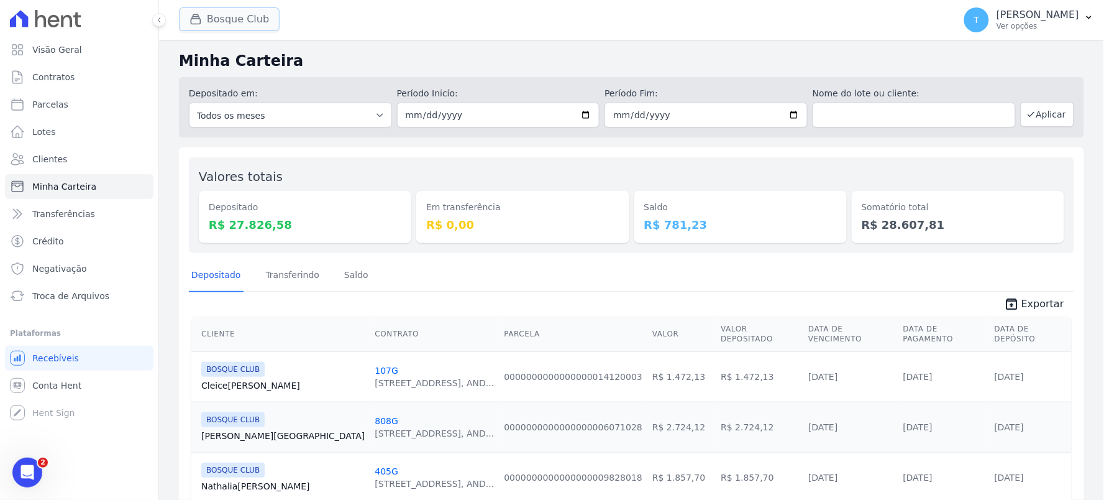
click at [242, 19] on button "Bosque Club" at bounding box center [229, 19] width 101 height 24
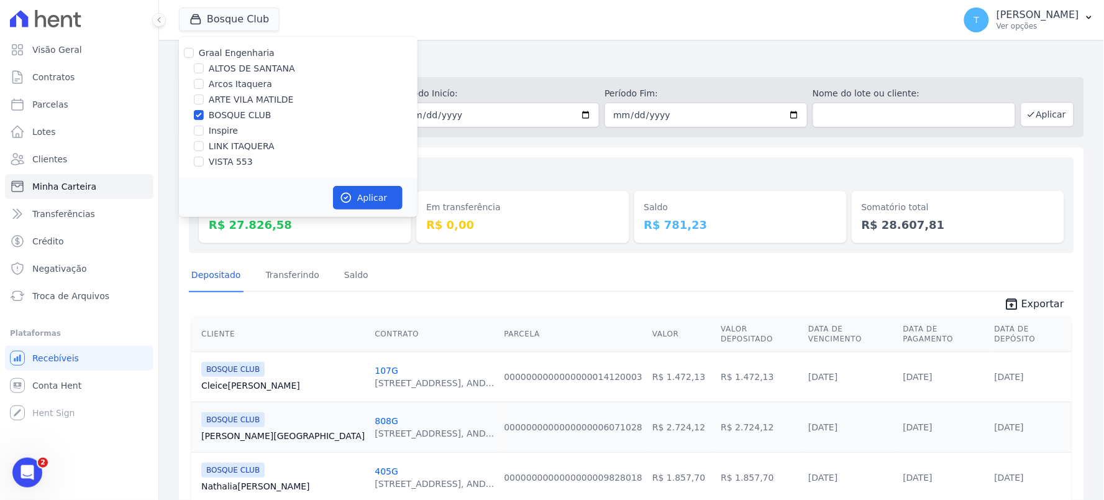
click at [221, 112] on label "BOSQUE CLUB" at bounding box center [240, 115] width 63 height 13
click at [204, 112] on input "BOSQUE CLUB" at bounding box center [199, 115] width 10 height 10
checkbox input "false"
drag, startPoint x: 219, startPoint y: 163, endPoint x: 288, endPoint y: 164, distance: 69.0
click at [218, 164] on label "VISTA 553" at bounding box center [231, 161] width 44 height 13
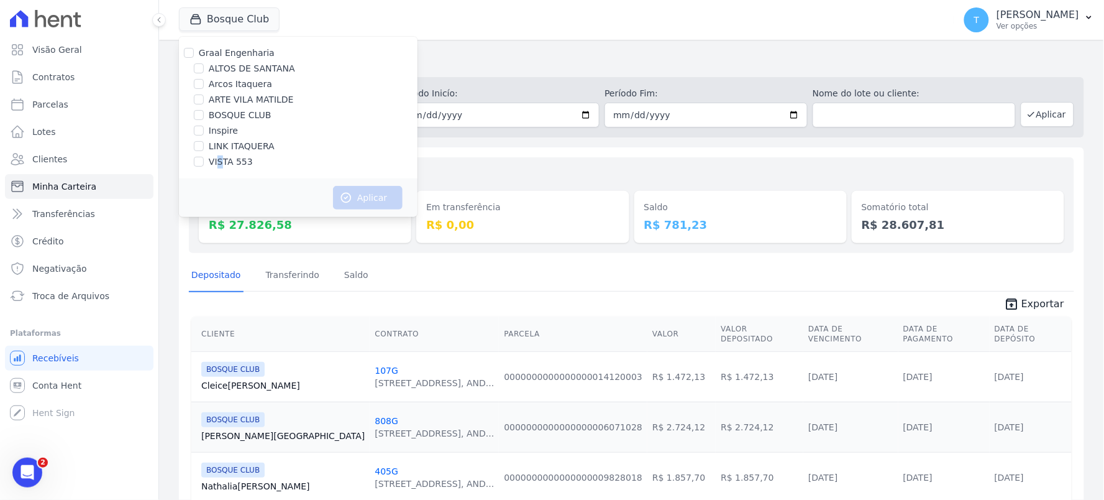
click at [216, 170] on div "Graal Engenharia [GEOGRAPHIC_DATA] Arcos Itaquera ARTE [GEOGRAPHIC_DATA] BOSQUE…" at bounding box center [298, 108] width 239 height 142
click at [195, 163] on input "VISTA 553" at bounding box center [199, 162] width 10 height 10
checkbox input "true"
click at [350, 196] on icon "button" at bounding box center [346, 197] width 12 height 12
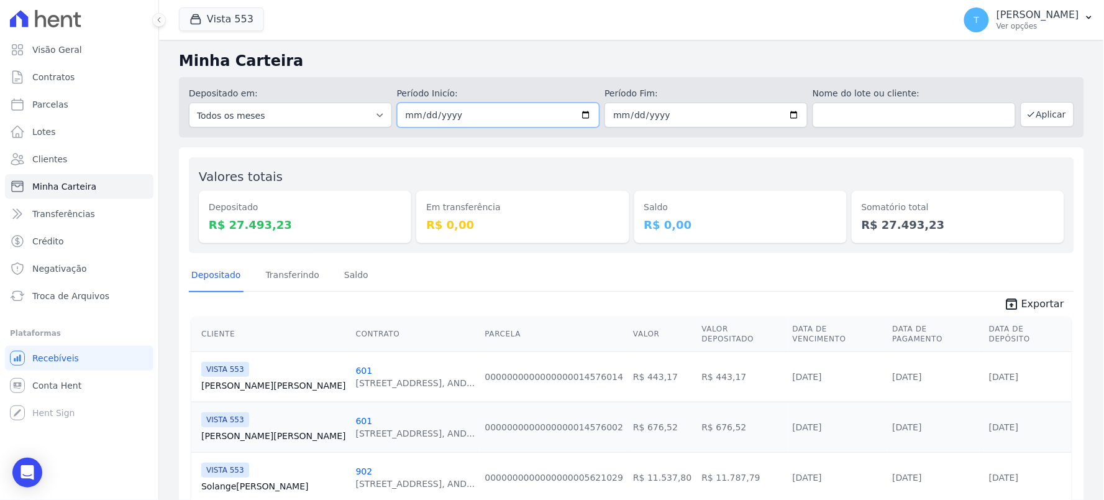
click at [580, 107] on input "[DATE]" at bounding box center [498, 115] width 203 height 25
click at [581, 109] on input "[DATE]" at bounding box center [498, 115] width 203 height 25
type input "[DATE]"
click at [777, 119] on input "[DATE]" at bounding box center [706, 115] width 203 height 25
click at [786, 112] on input "[DATE]" at bounding box center [706, 115] width 203 height 25
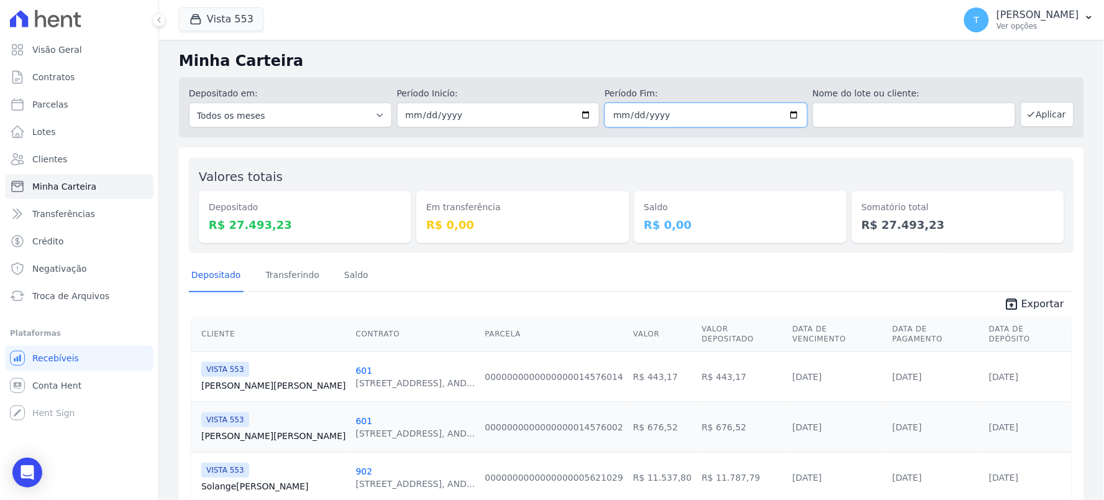
type input "2025-08-21"
click at [1028, 111] on button "Aplicar" at bounding box center [1047, 114] width 53 height 25
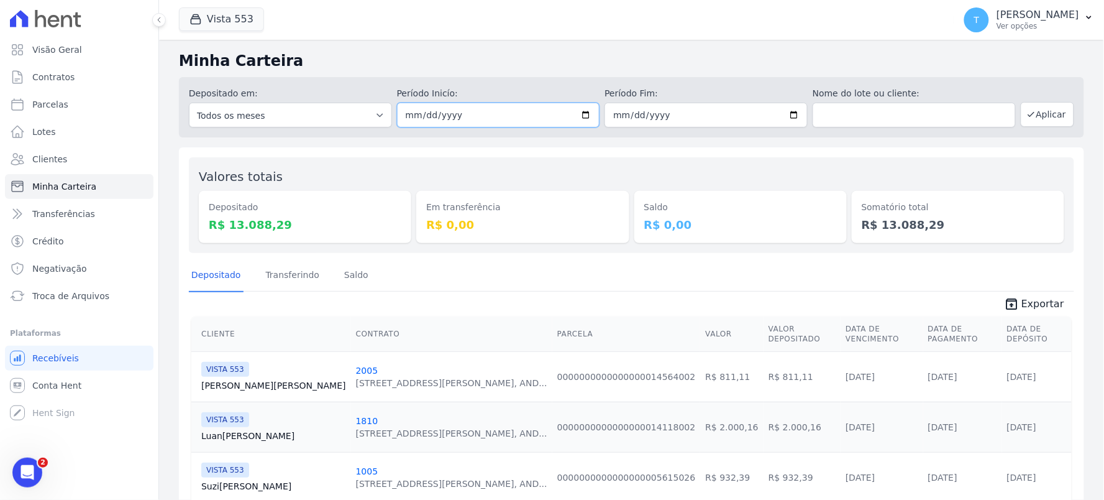
click at [584, 112] on input "2025-08-21" at bounding box center [498, 115] width 203 height 25
type input "[DATE]"
click at [786, 111] on input "2025-08-21" at bounding box center [706, 115] width 203 height 25
type input "[DATE]"
click at [1042, 119] on button "Aplicar" at bounding box center [1047, 114] width 53 height 25
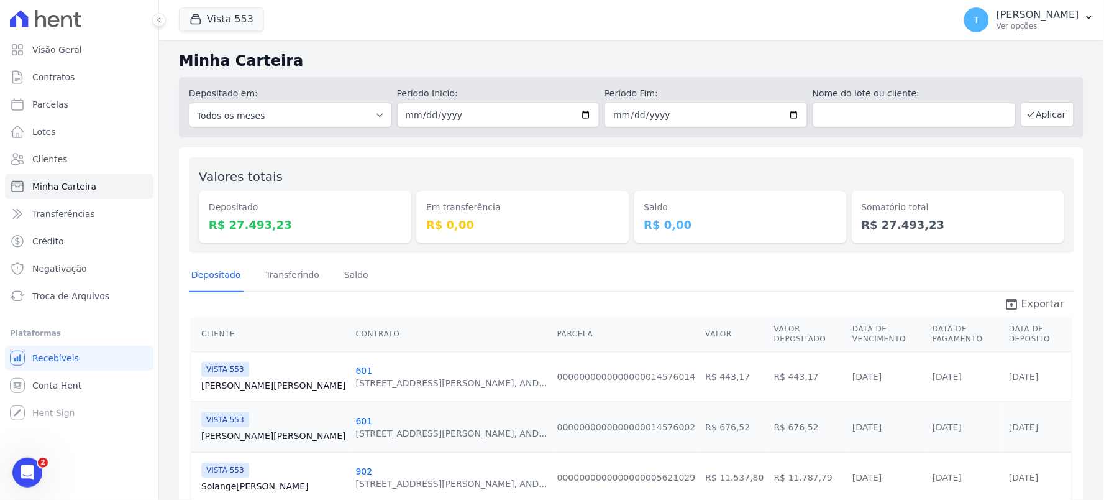
click at [1018, 313] on link "unarchive Exportar" at bounding box center [1034, 304] width 80 height 17
